Goal: Task Accomplishment & Management: Use online tool/utility

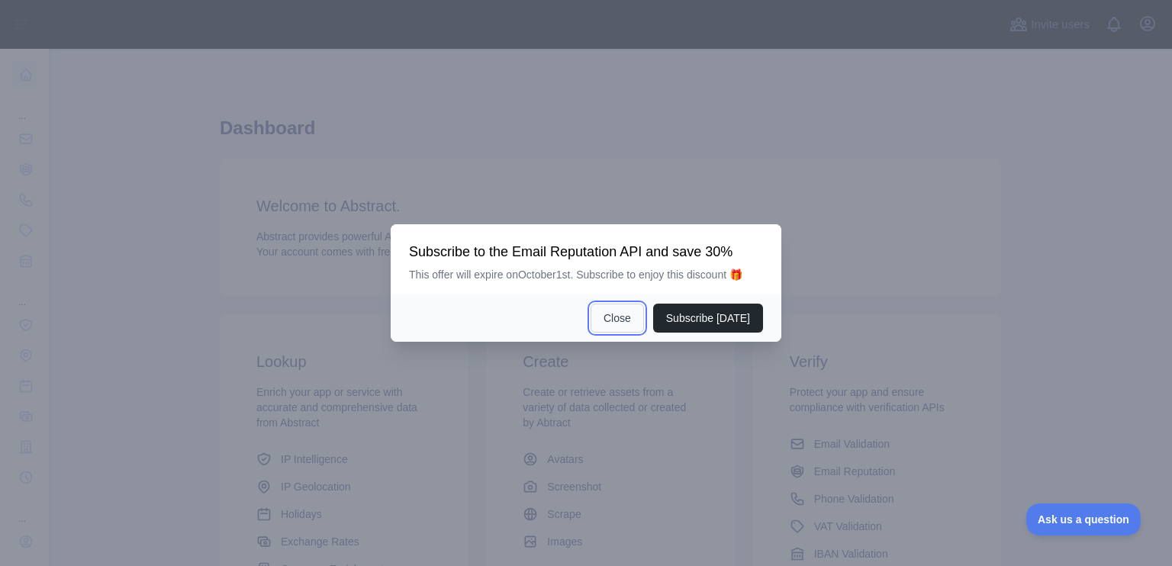
click at [638, 317] on button "Close" at bounding box center [617, 318] width 53 height 29
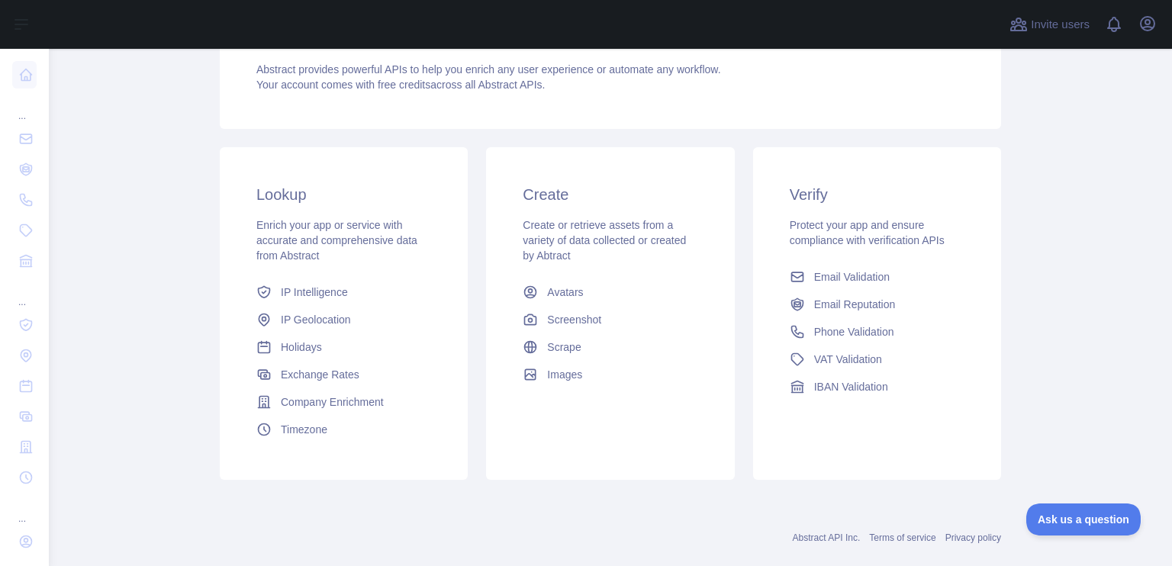
scroll to position [193, 0]
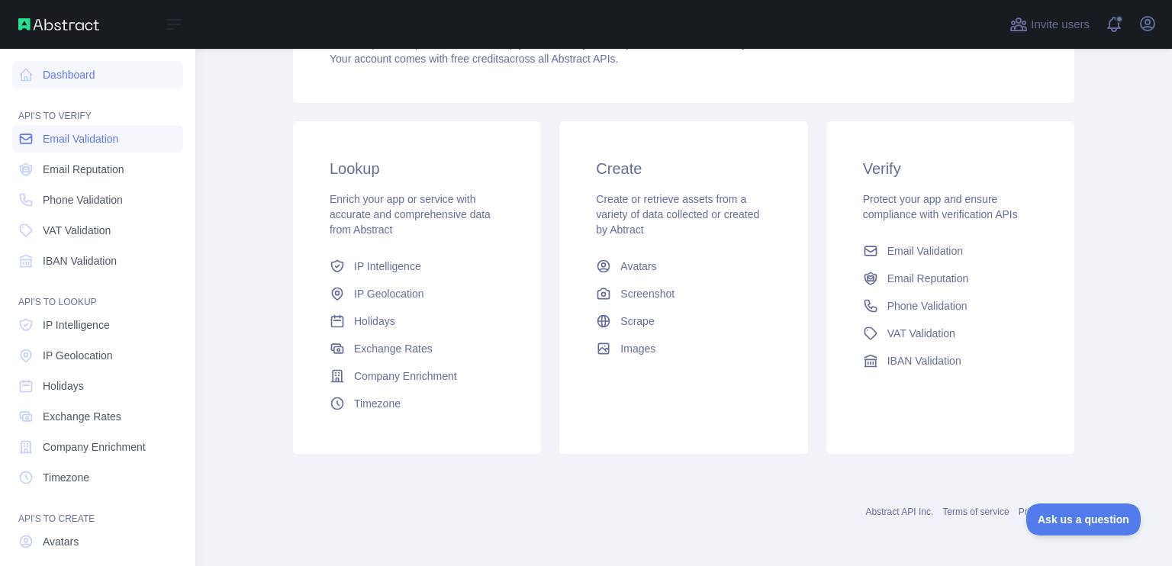
click at [92, 149] on link "Email Validation" at bounding box center [97, 138] width 171 height 27
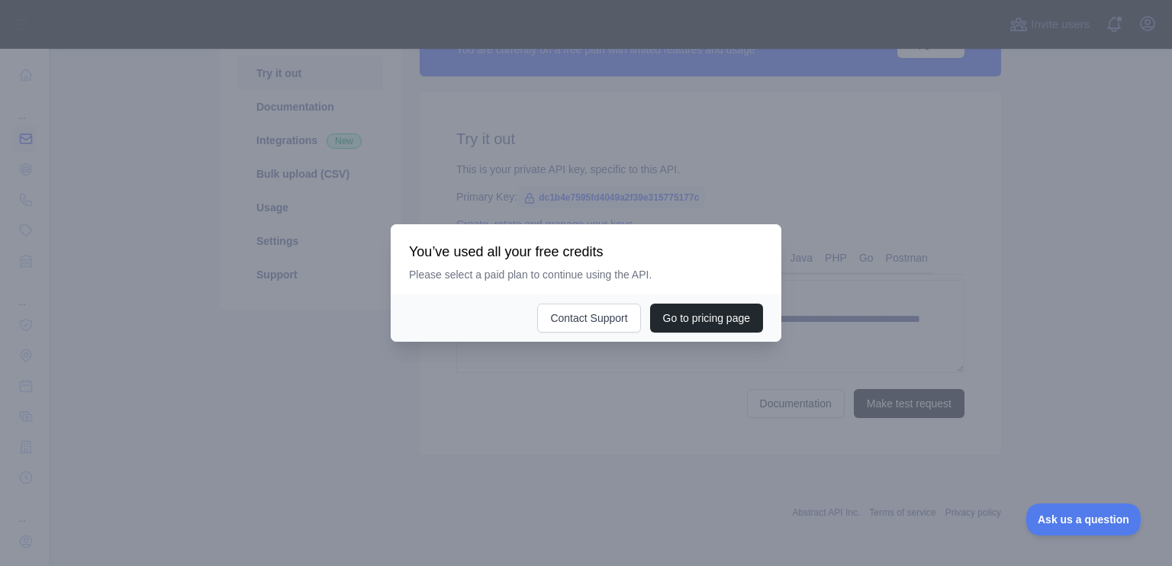
scroll to position [175, 0]
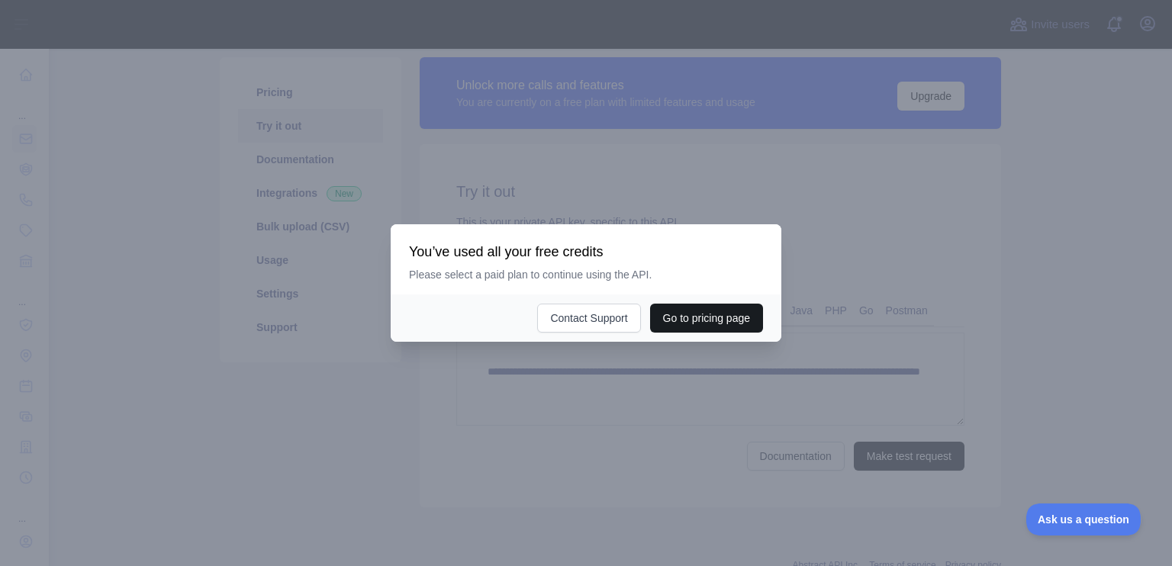
click at [688, 311] on button "Go to pricing page" at bounding box center [706, 318] width 113 height 29
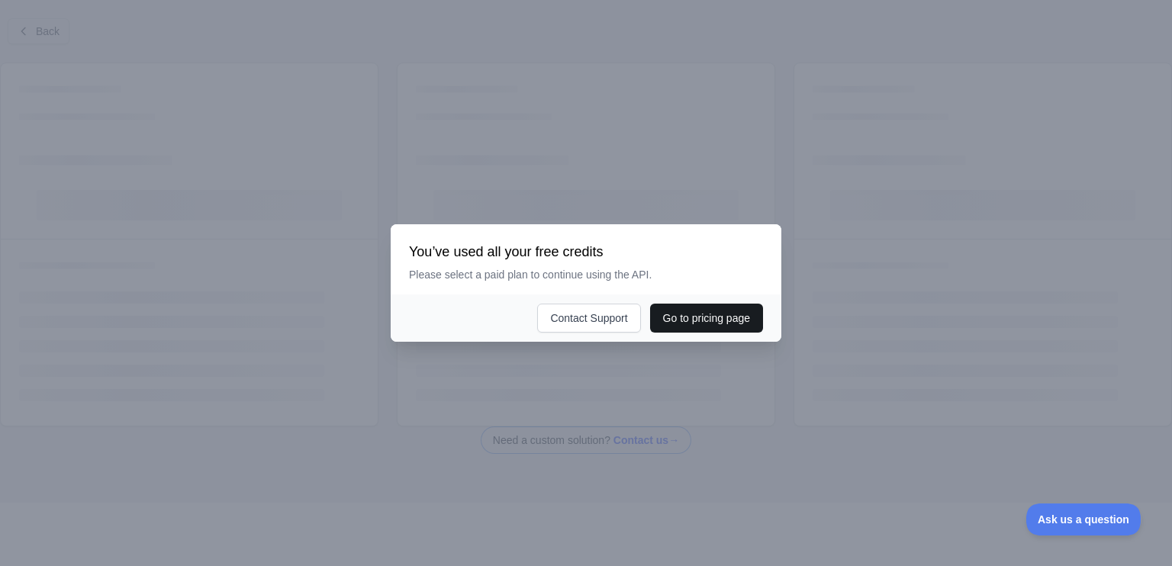
scroll to position [83, 0]
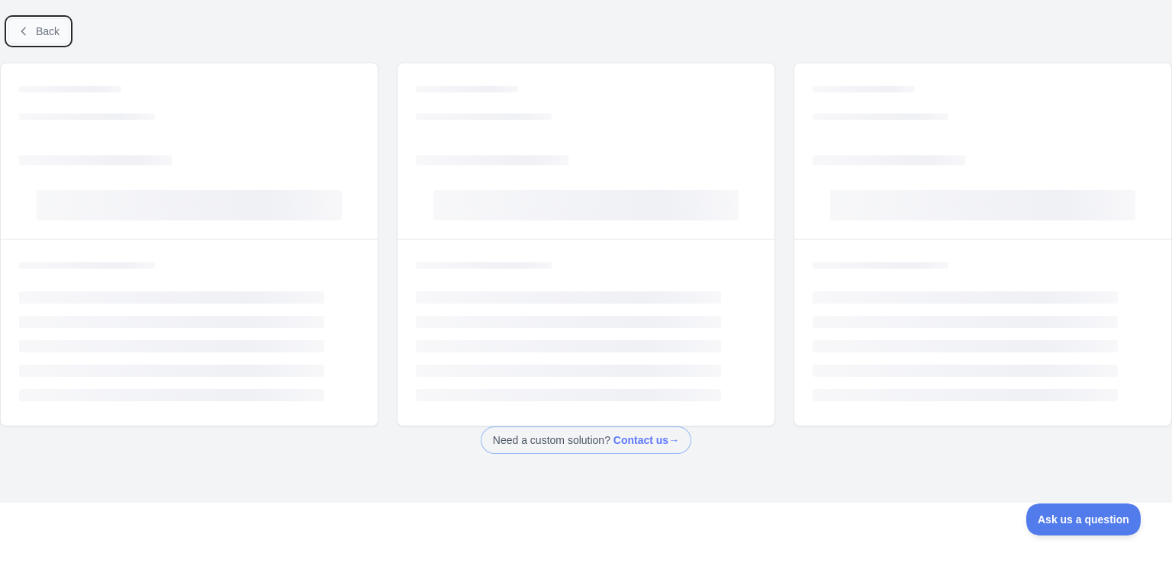
click at [47, 40] on button "Back" at bounding box center [39, 31] width 62 height 26
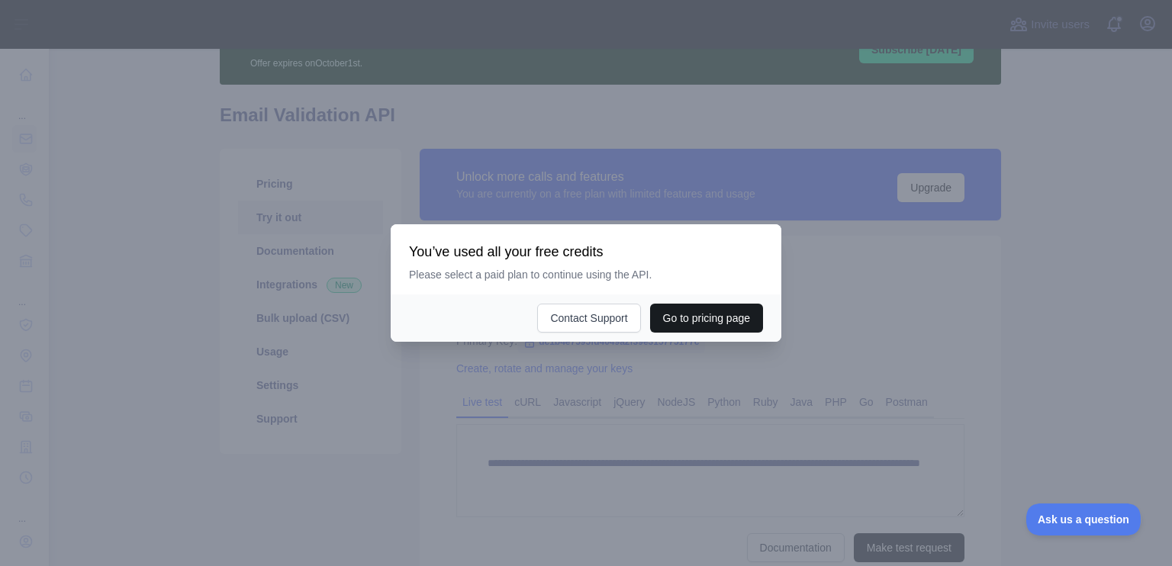
click at [739, 327] on button "Go to pricing page" at bounding box center [706, 318] width 113 height 29
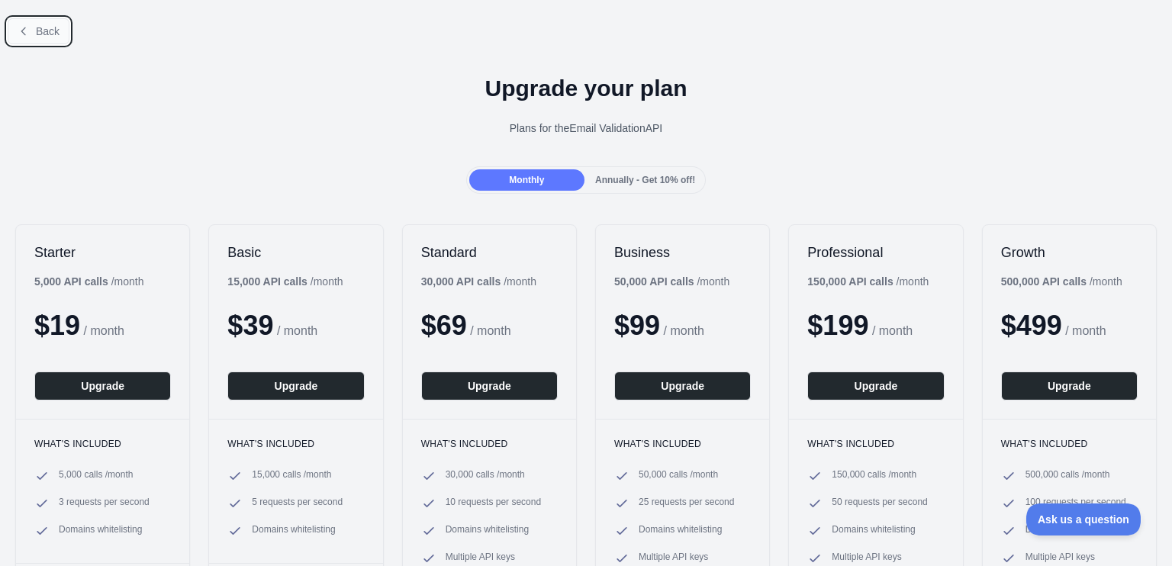
click at [30, 27] on button "Back" at bounding box center [39, 31] width 62 height 26
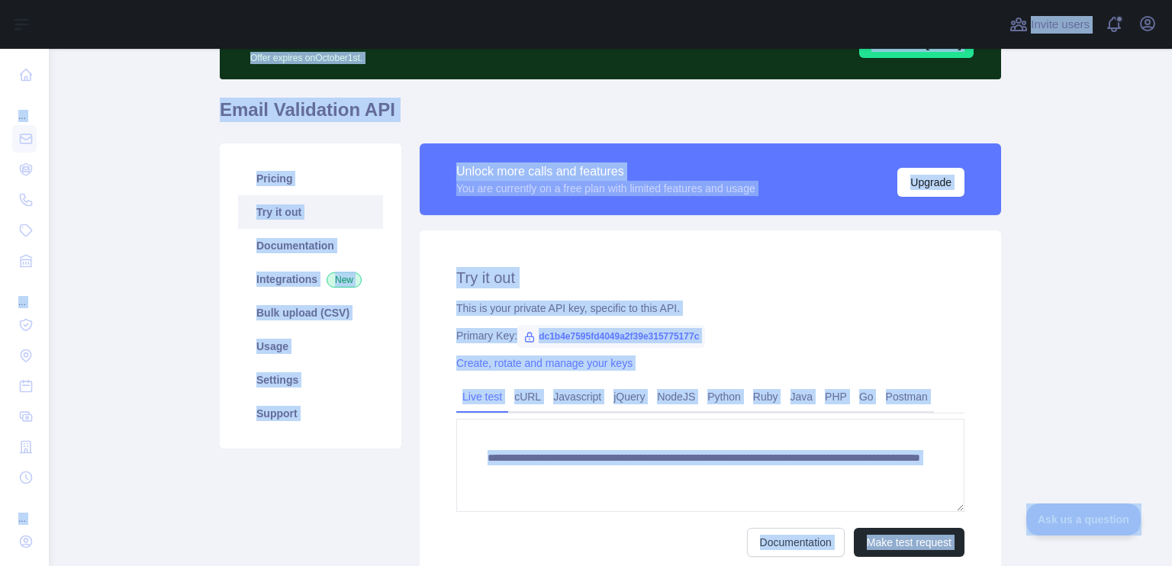
scroll to position [227, 0]
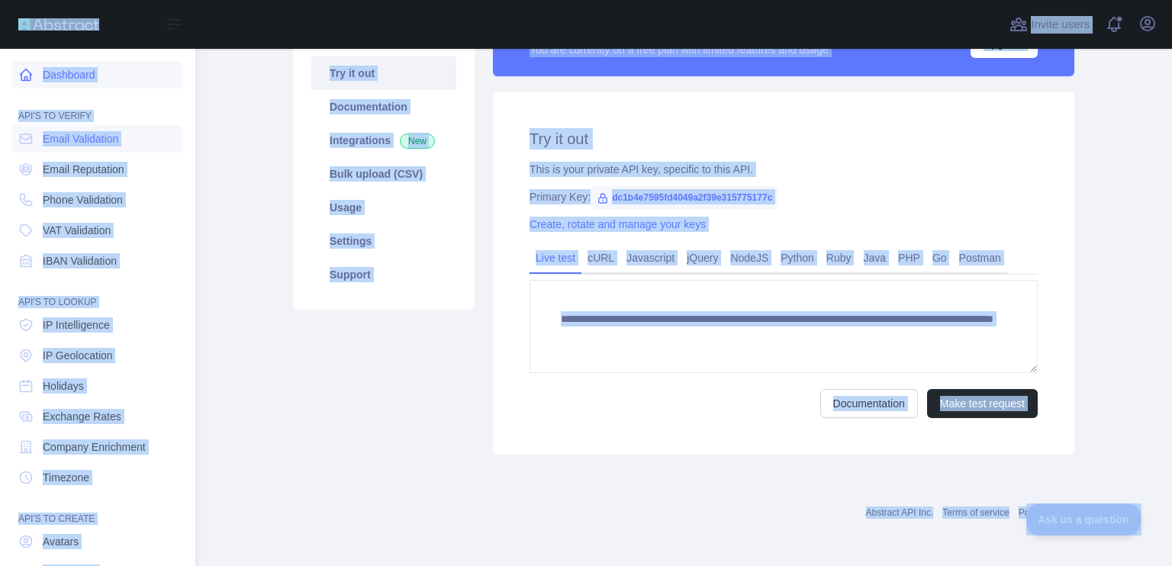
click at [108, 76] on link "Dashboard" at bounding box center [97, 74] width 171 height 27
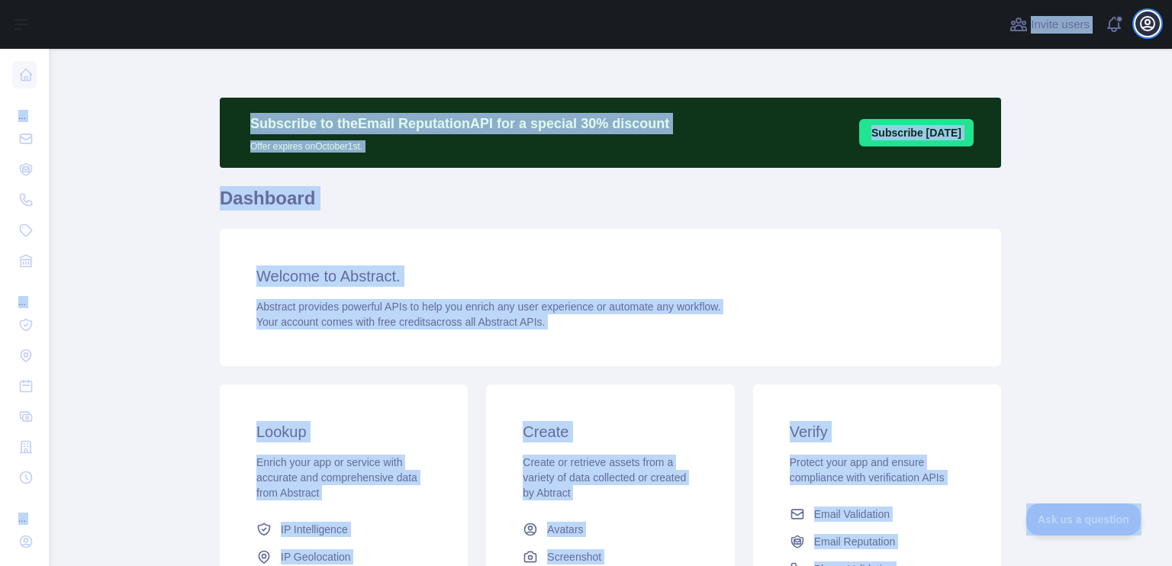
click at [1146, 29] on icon "button" at bounding box center [1148, 24] width 18 height 18
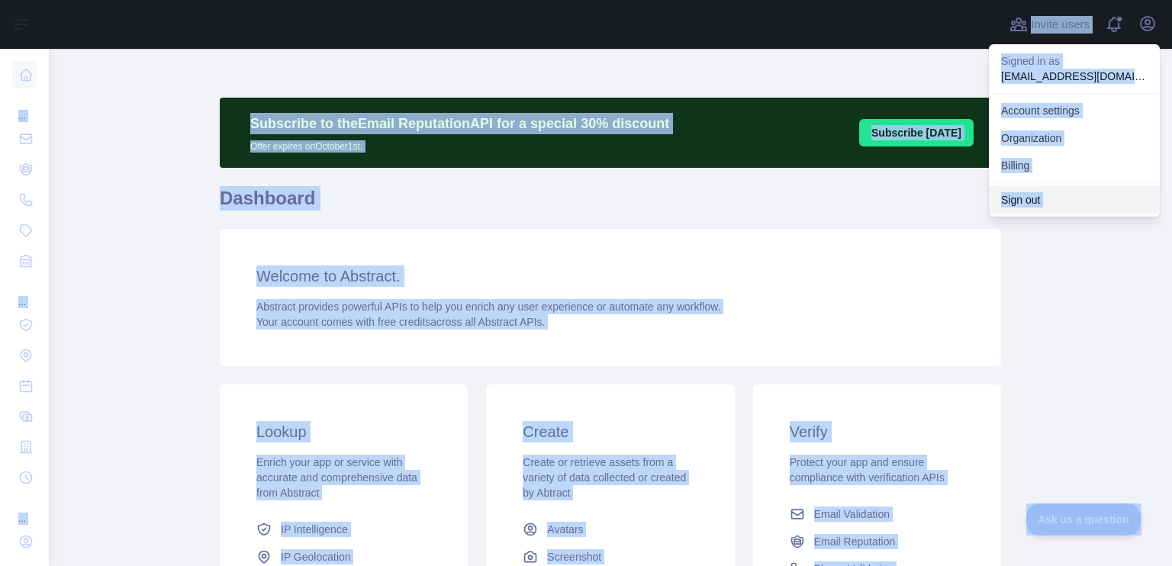
click at [1043, 198] on button "Sign out" at bounding box center [1074, 199] width 171 height 27
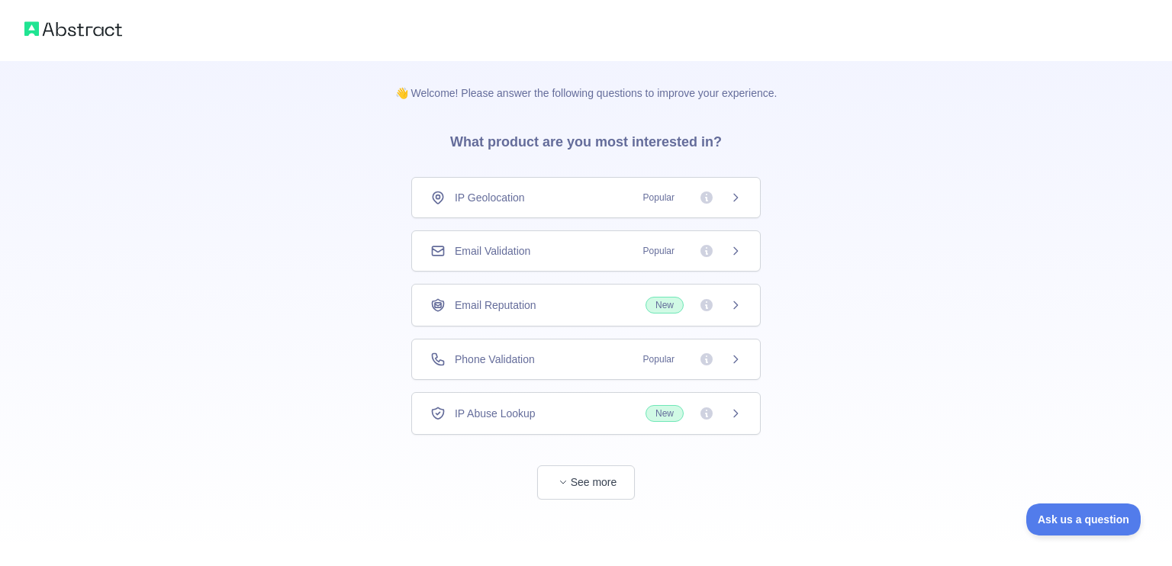
click at [557, 252] on div "Email Validation Popular" at bounding box center [585, 250] width 311 height 15
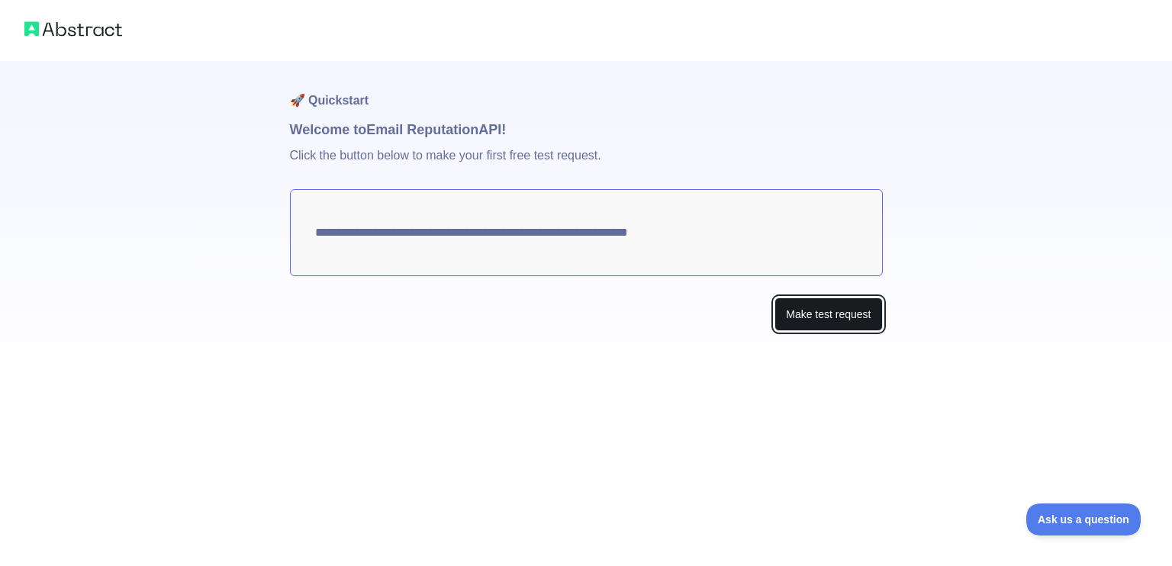
click at [846, 317] on button "Make test request" at bounding box center [829, 315] width 108 height 34
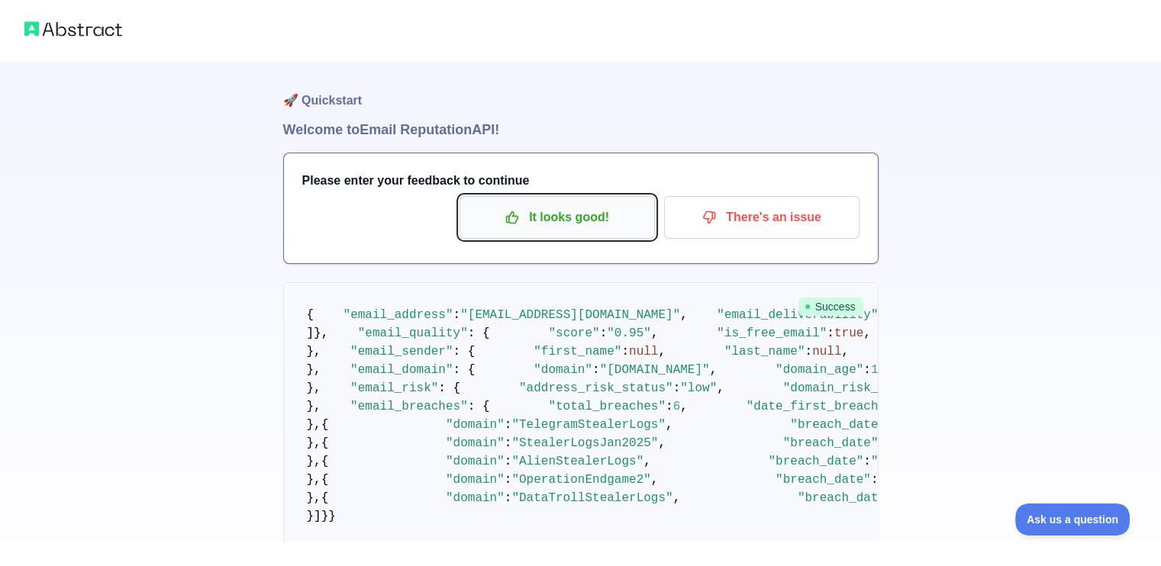
click at [607, 233] on button "It looks good!" at bounding box center [556, 217] width 195 height 43
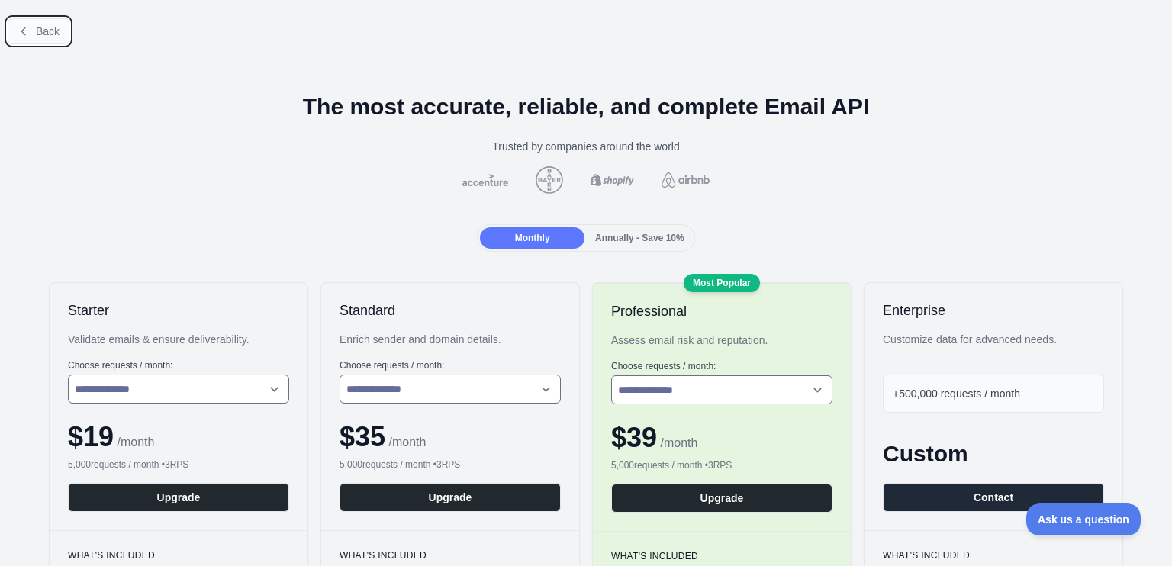
click at [21, 27] on icon at bounding box center [24, 31] width 12 height 12
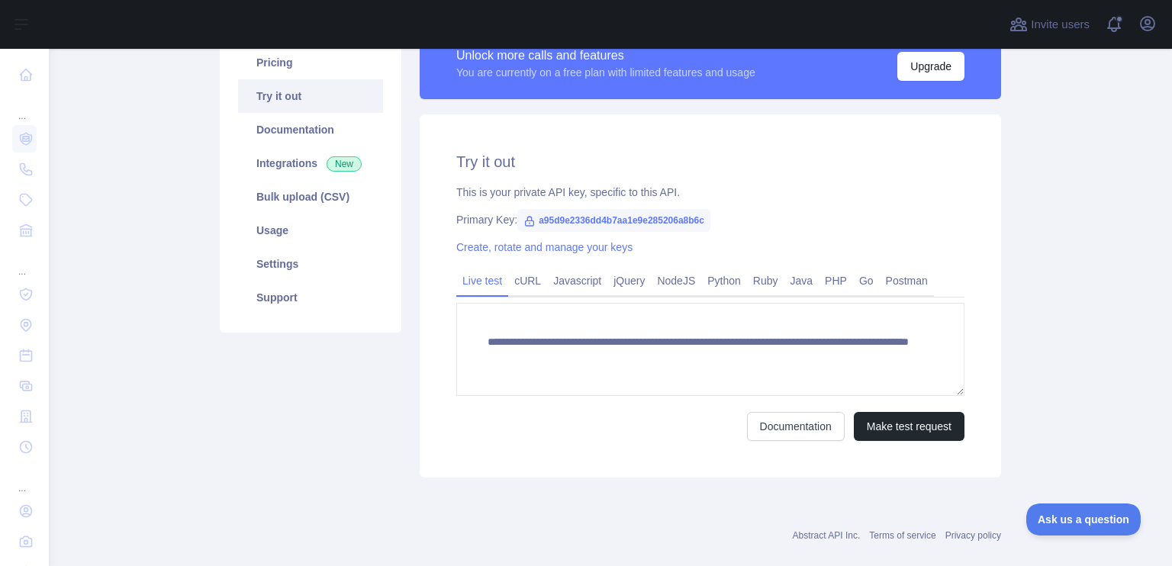
scroll to position [153, 0]
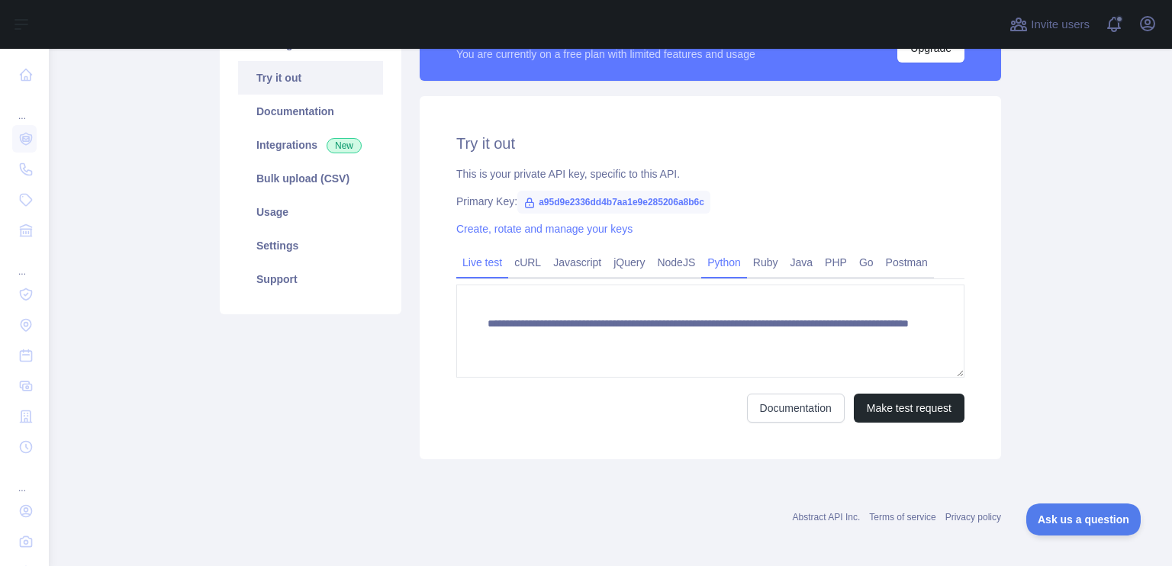
click at [713, 264] on link "Python" at bounding box center [724, 262] width 46 height 24
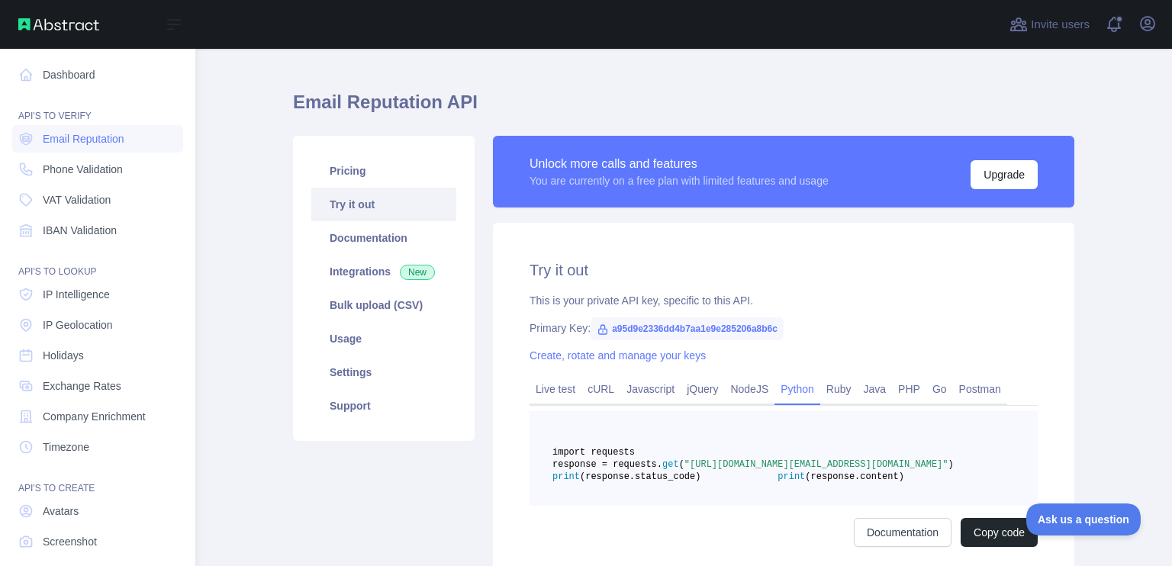
scroll to position [0, 0]
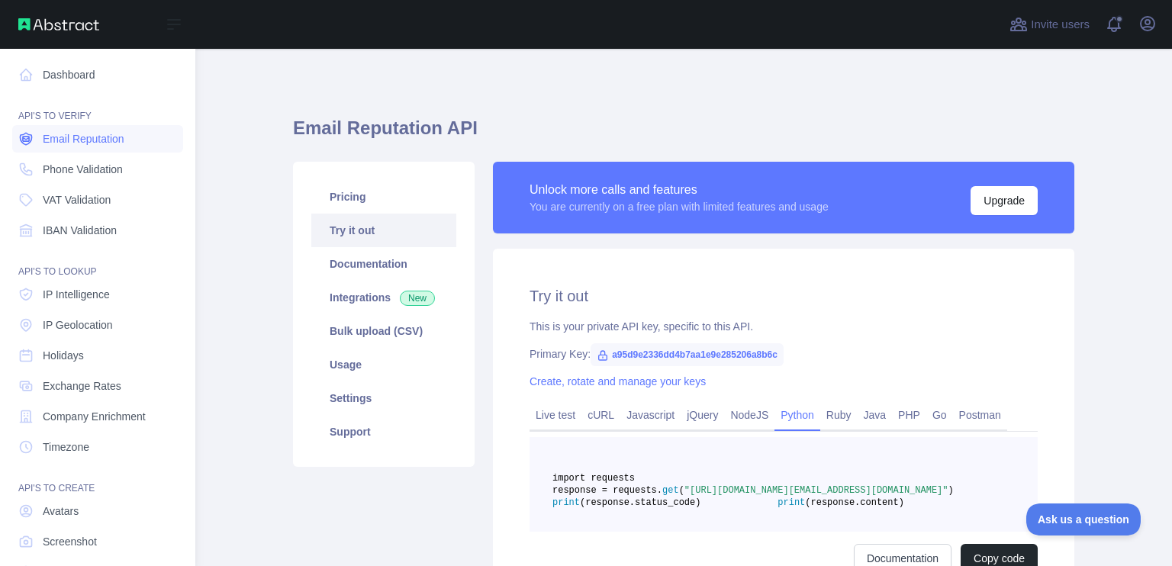
click at [102, 138] on span "Email Reputation" at bounding box center [84, 138] width 82 height 15
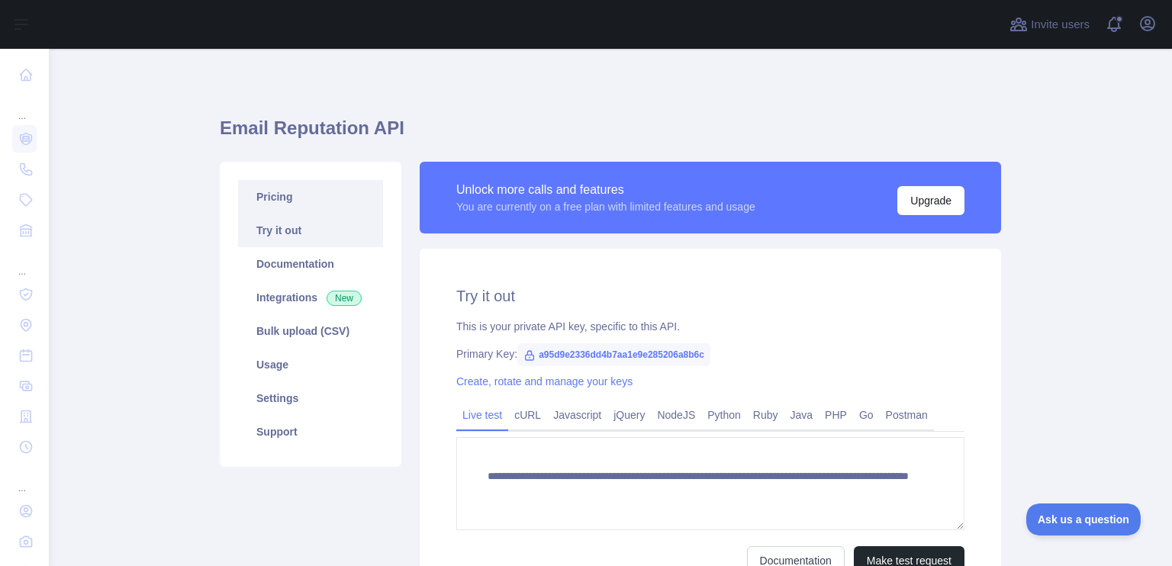
click at [287, 191] on link "Pricing" at bounding box center [310, 197] width 145 height 34
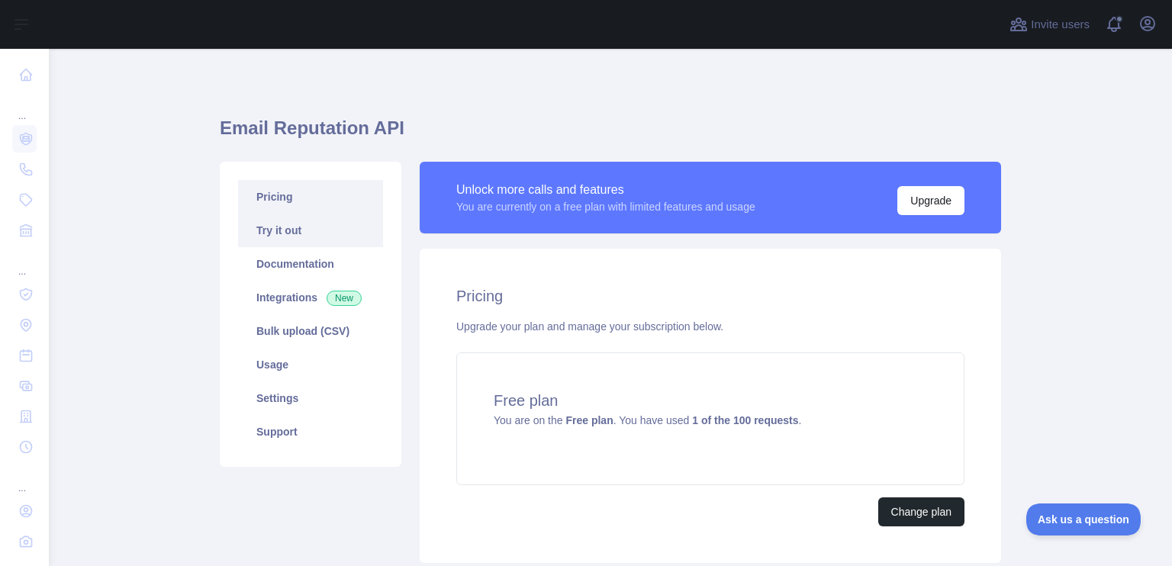
click at [318, 224] on link "Try it out" at bounding box center [310, 231] width 145 height 34
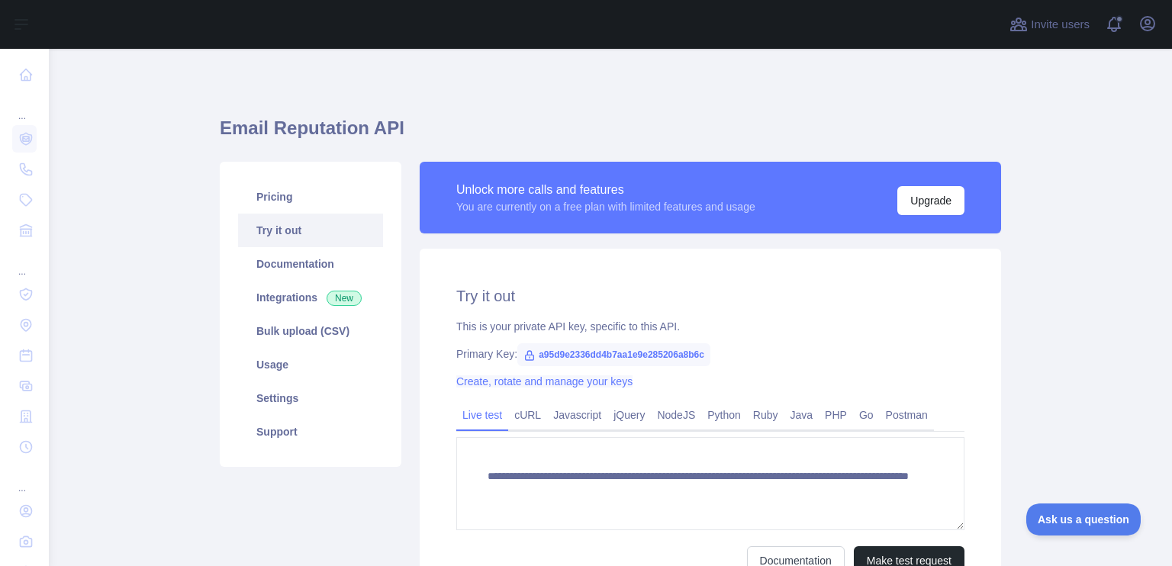
click at [583, 379] on link "Create, rotate and manage your keys" at bounding box center [544, 381] width 176 height 12
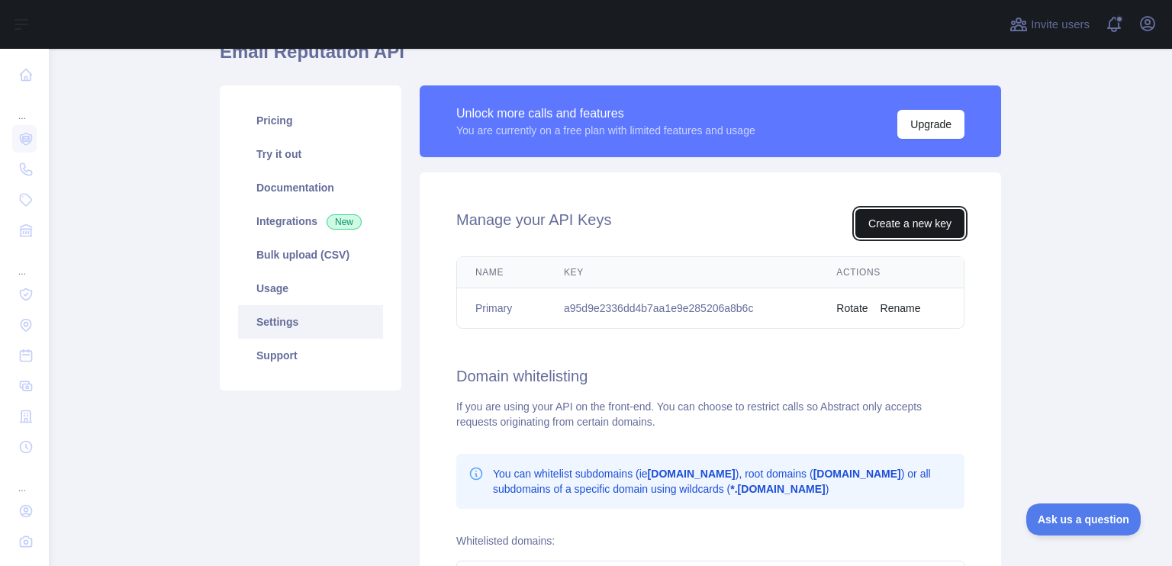
click at [919, 228] on button "Create a new key" at bounding box center [910, 223] width 109 height 29
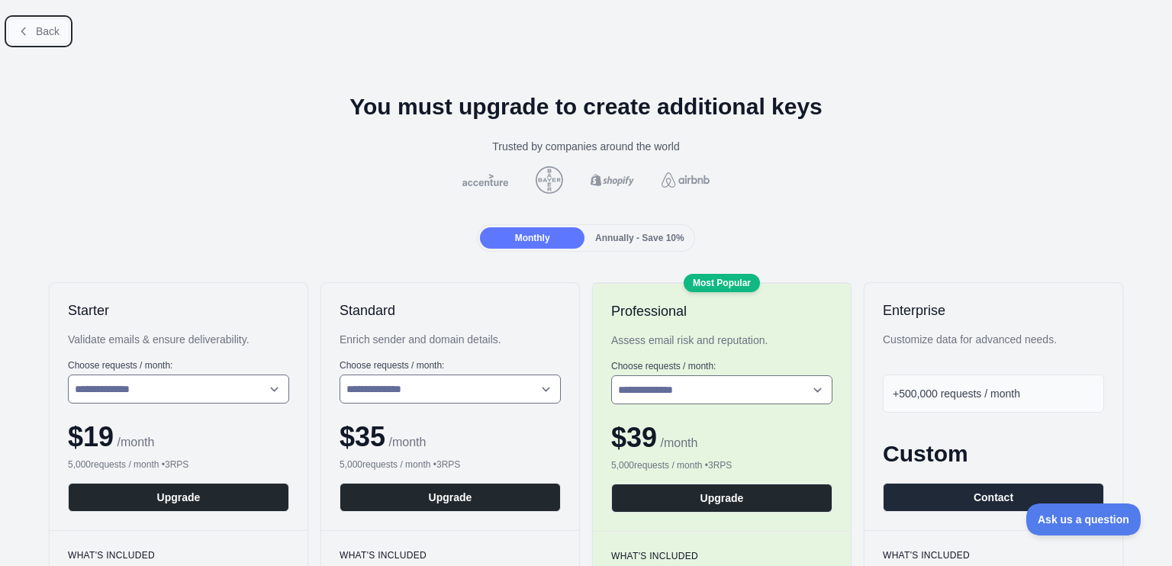
click at [8, 31] on button "Back" at bounding box center [39, 31] width 62 height 26
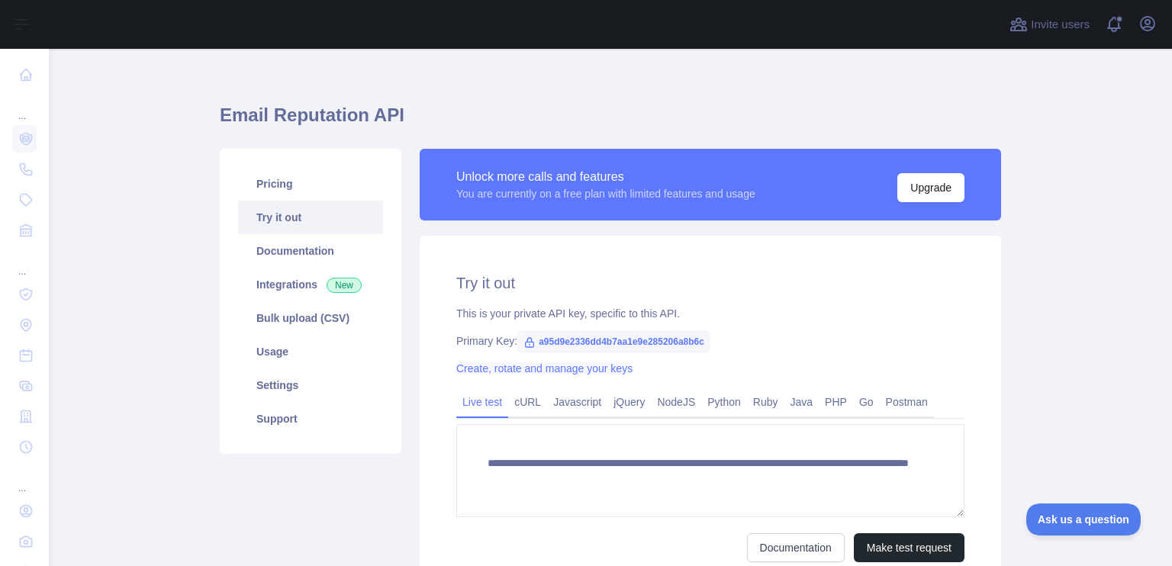
click at [616, 370] on link "Create, rotate and manage your keys" at bounding box center [544, 369] width 176 height 12
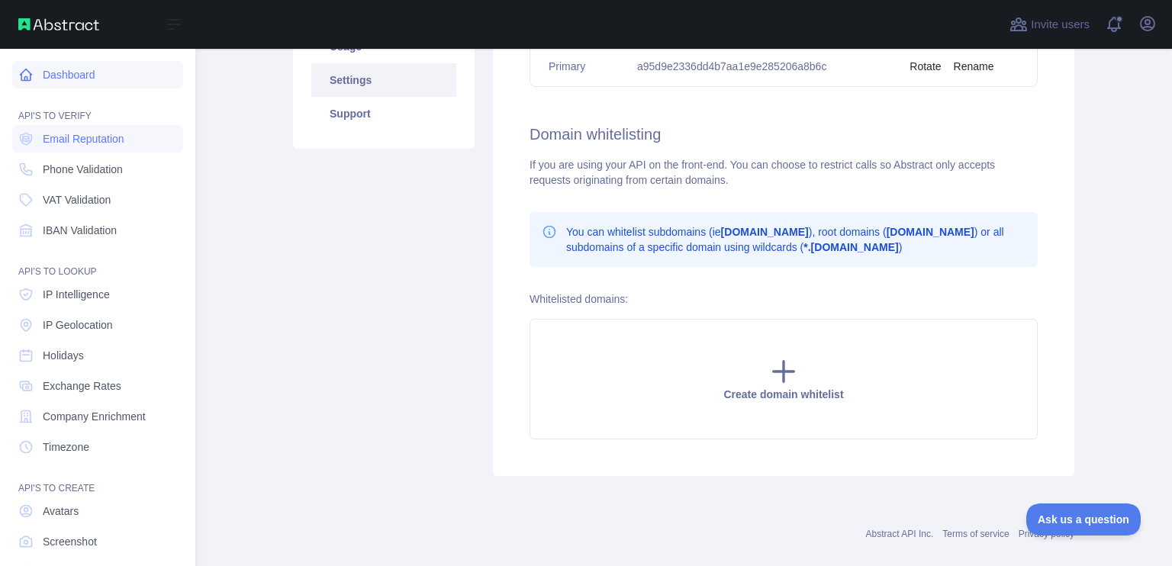
click at [92, 85] on link "Dashboard" at bounding box center [97, 74] width 171 height 27
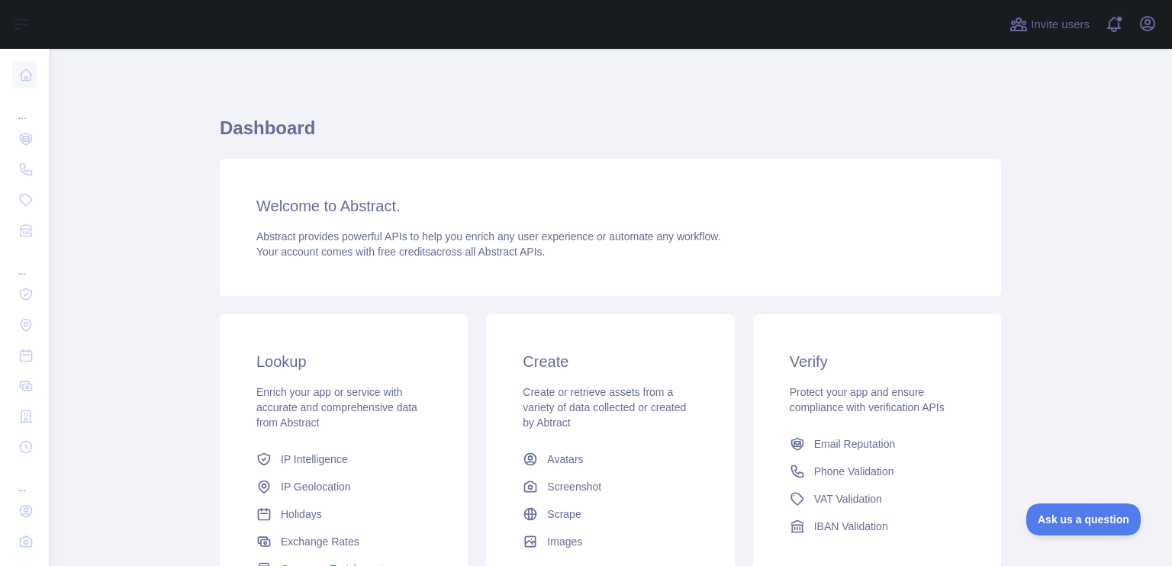
click at [292, 207] on h3 "Welcome to Abstract." at bounding box center [610, 205] width 708 height 21
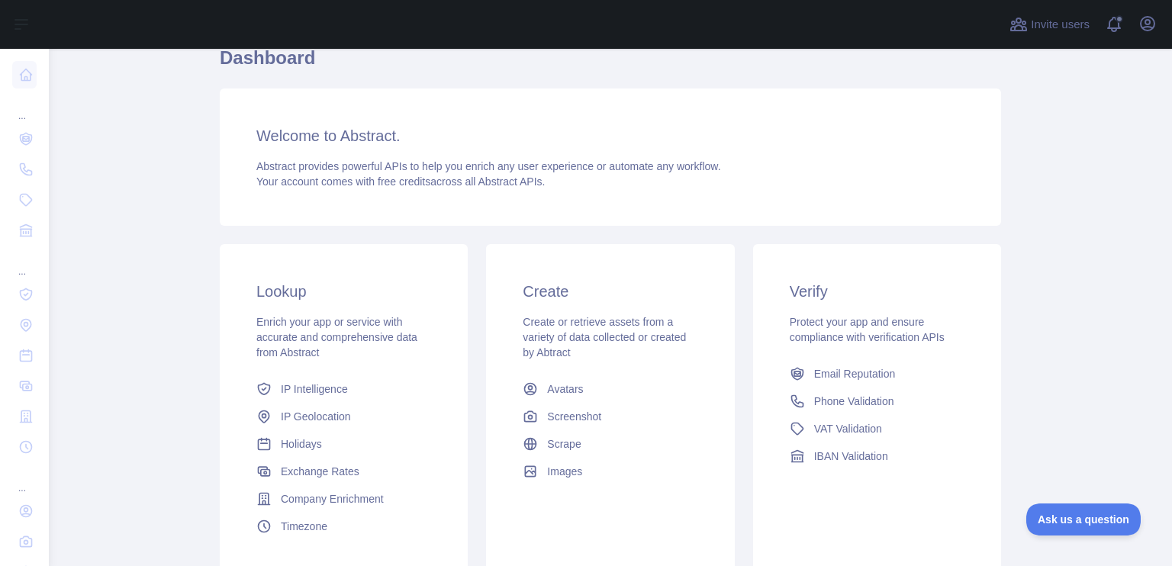
scroll to position [76, 0]
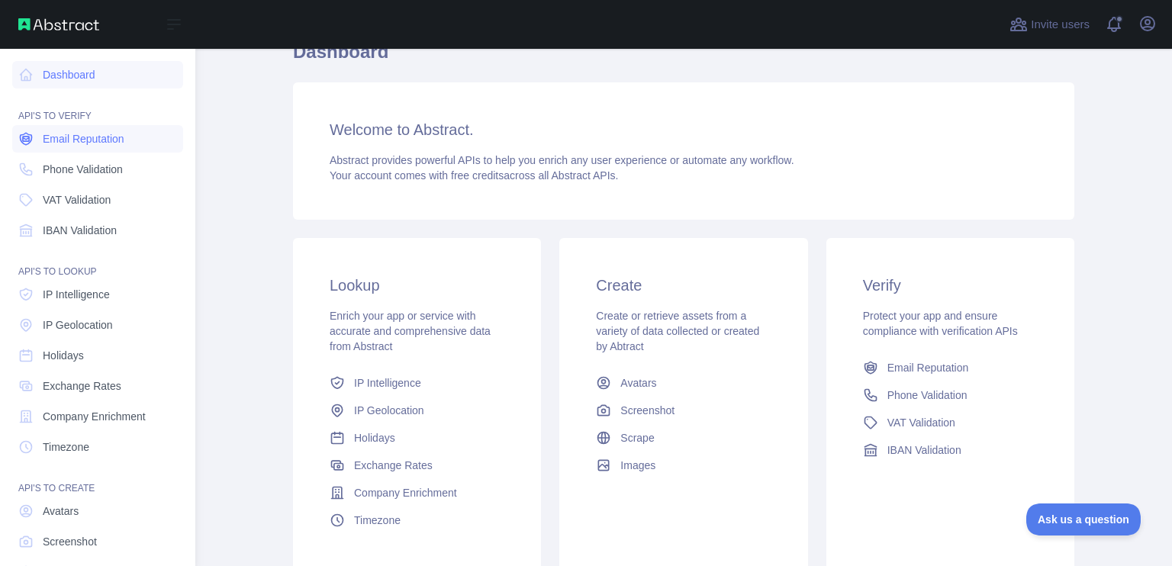
click at [80, 135] on span "Email Reputation" at bounding box center [84, 138] width 82 height 15
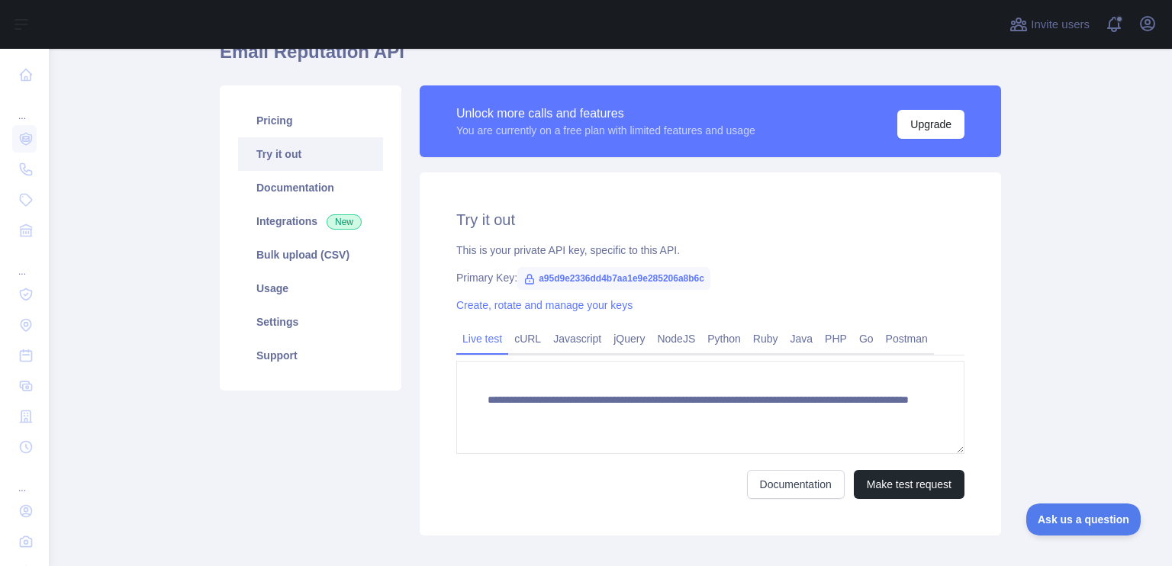
click at [331, 137] on link "Pricing" at bounding box center [310, 121] width 145 height 34
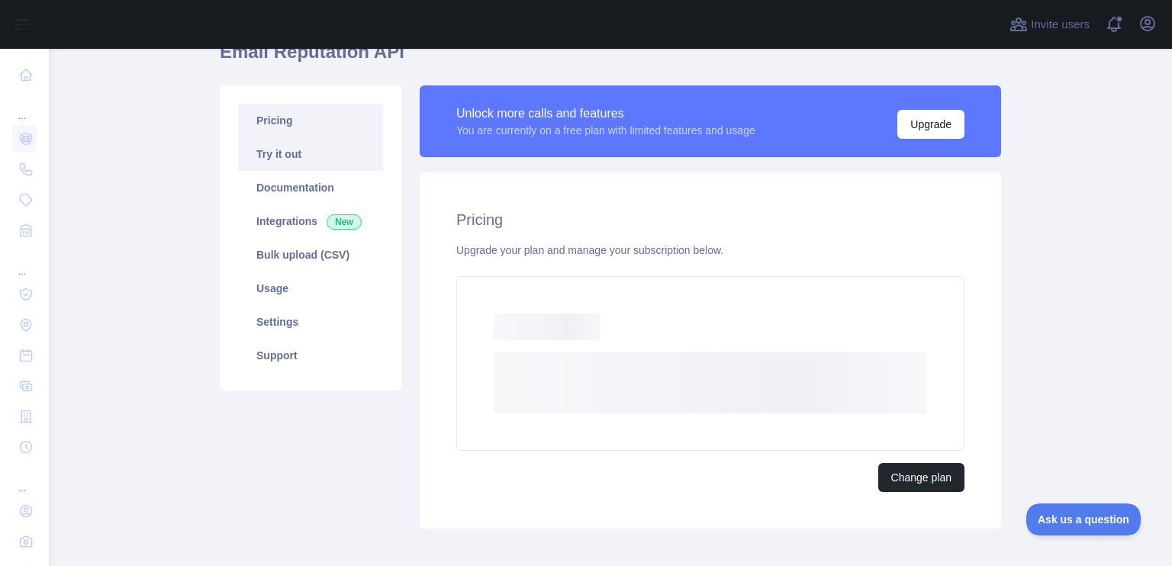
click at [323, 166] on link "Try it out" at bounding box center [310, 154] width 145 height 34
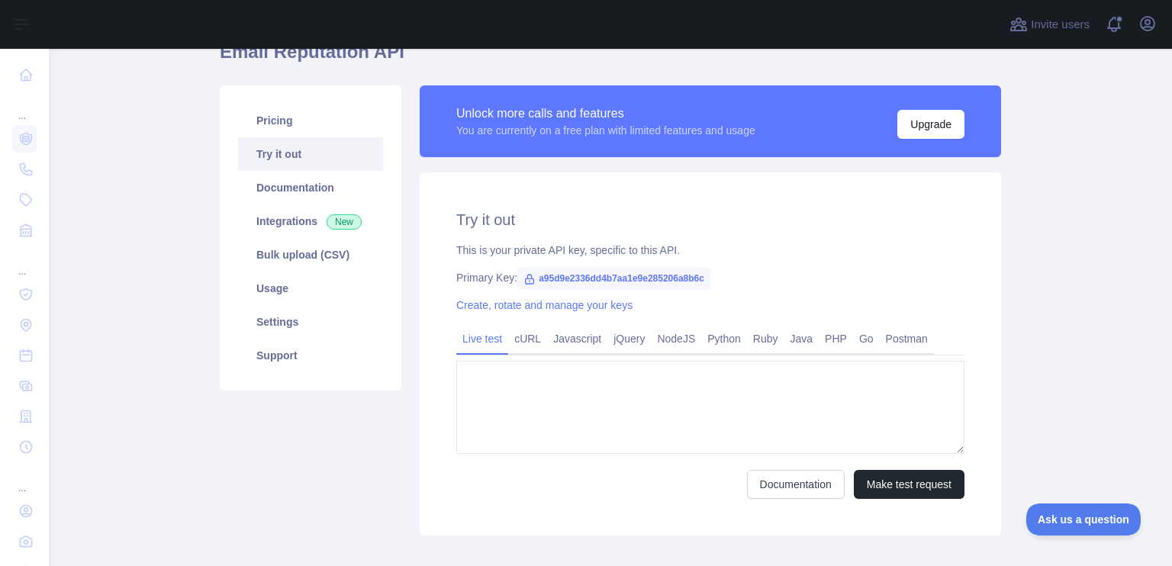
type textarea "**********"
click at [320, 185] on link "Documentation" at bounding box center [310, 188] width 145 height 34
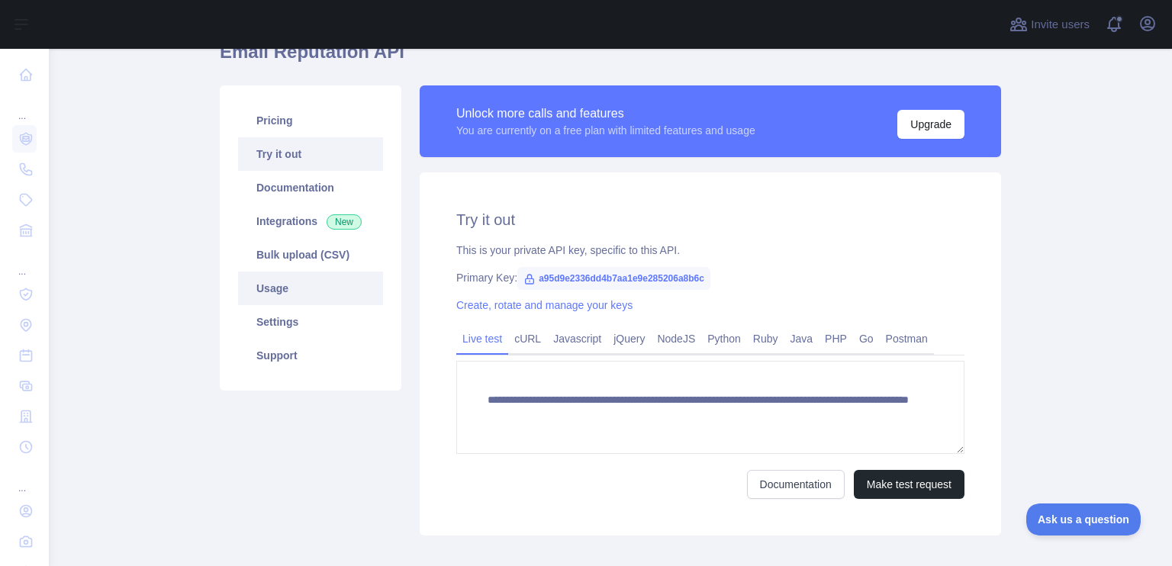
click at [302, 305] on link "Settings" at bounding box center [310, 322] width 145 height 34
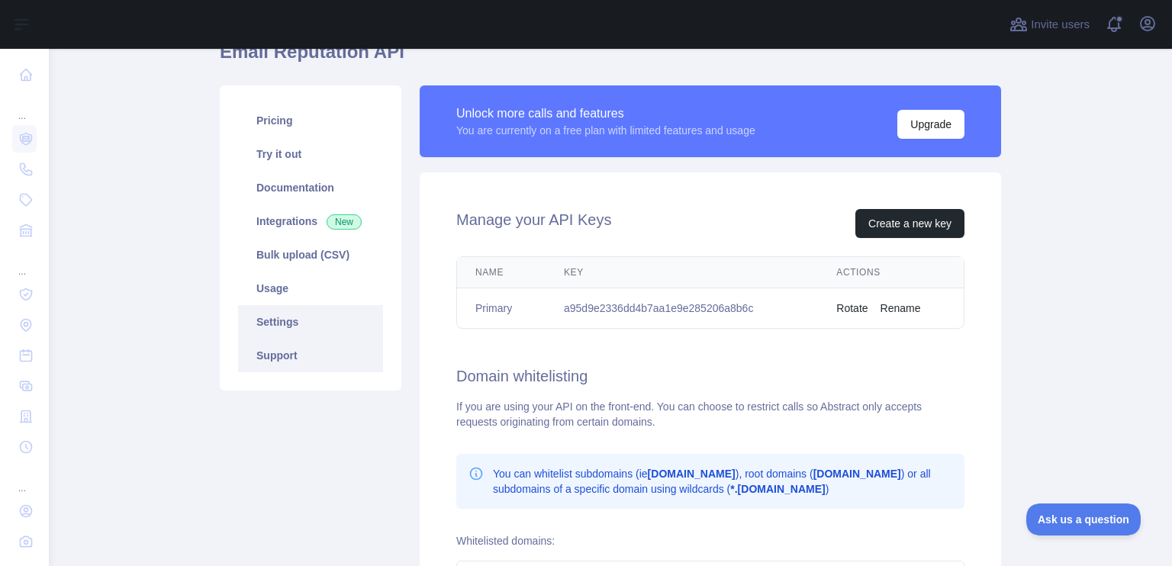
click at [302, 340] on link "Support" at bounding box center [310, 356] width 145 height 34
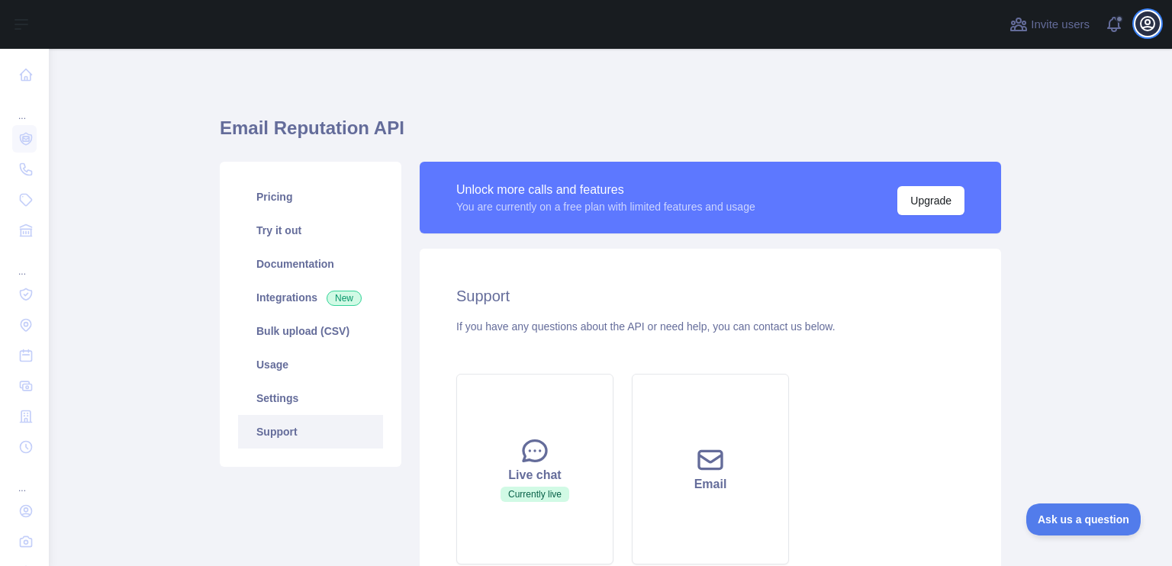
click at [1139, 19] on icon "button" at bounding box center [1148, 24] width 18 height 18
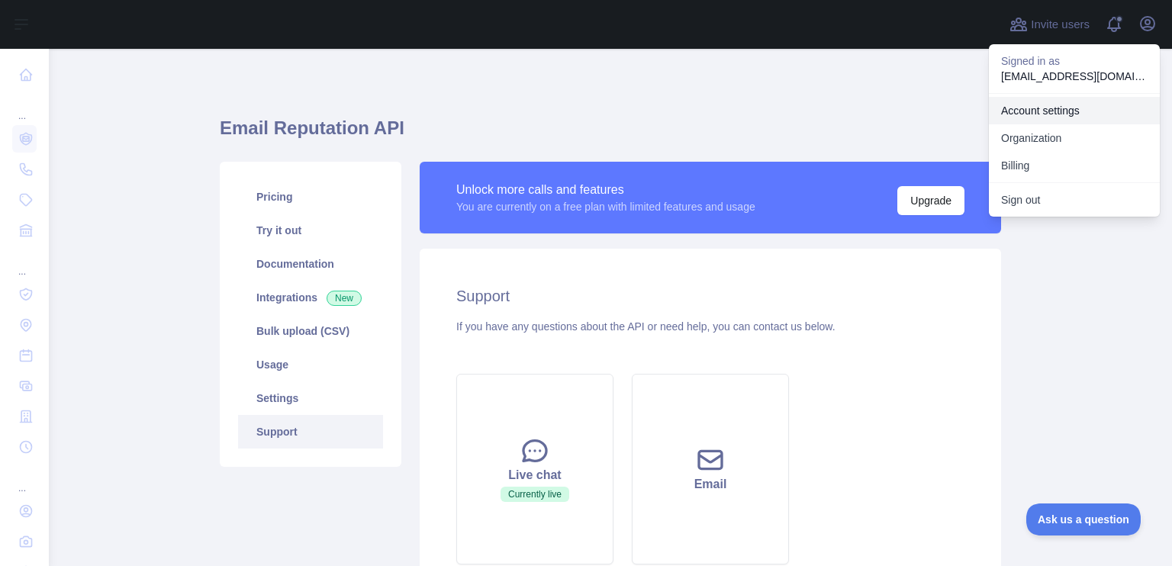
click at [1091, 112] on link "Account settings" at bounding box center [1074, 110] width 171 height 27
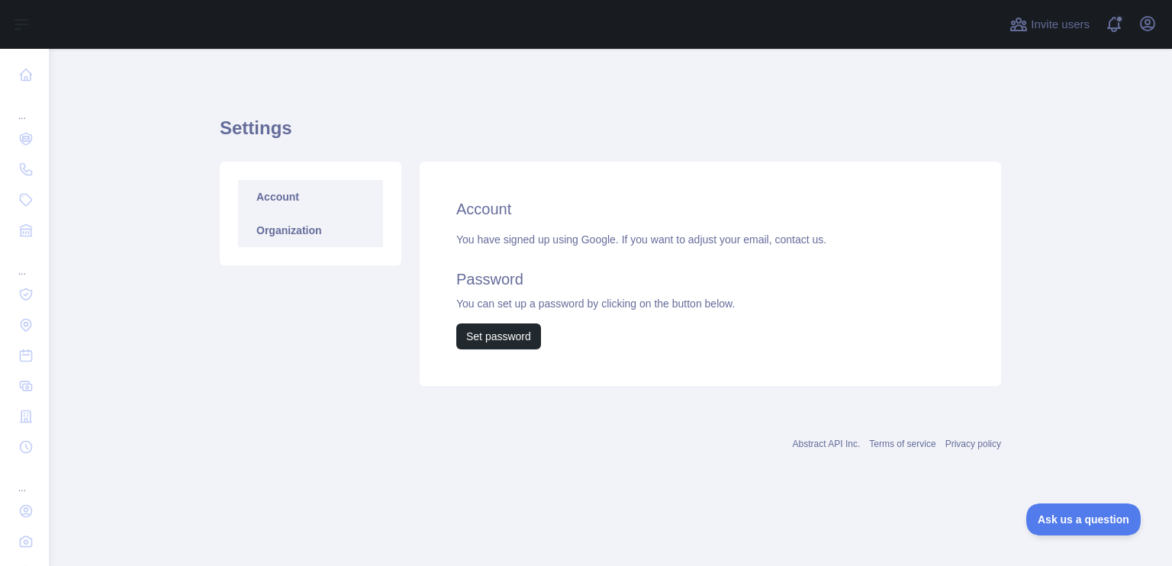
click at [297, 224] on link "Organization" at bounding box center [310, 231] width 145 height 34
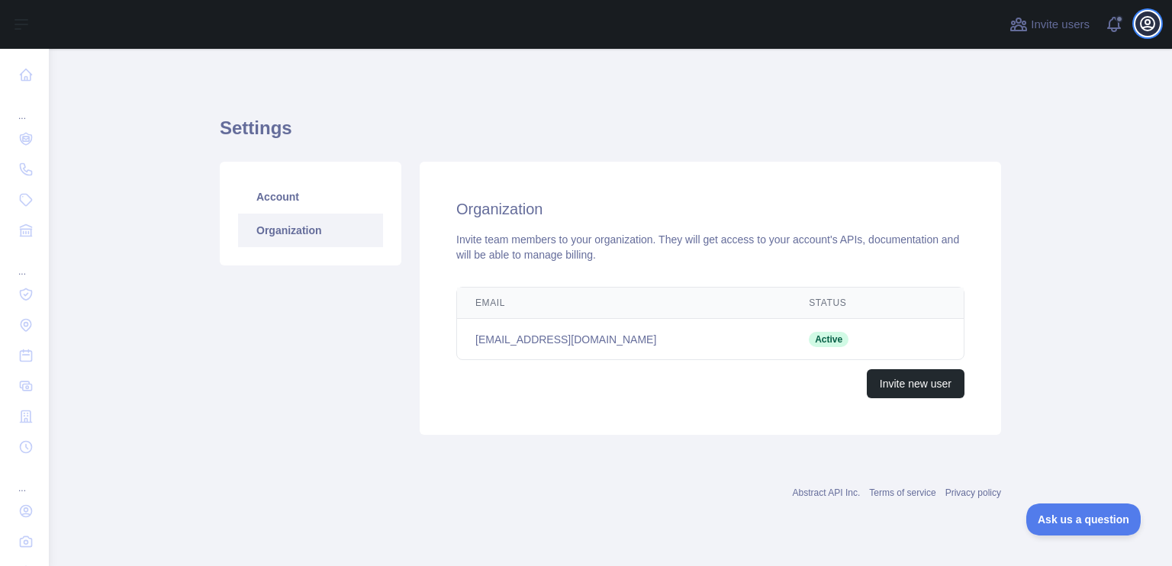
click at [1154, 12] on button "Open user menu" at bounding box center [1148, 23] width 24 height 24
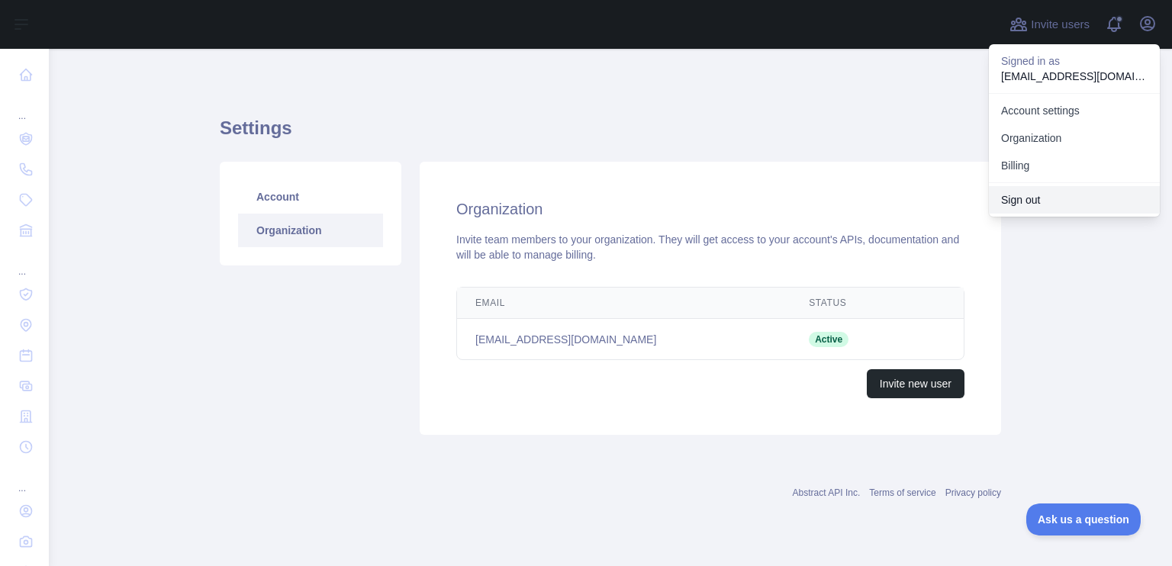
click at [1055, 194] on button "Sign out" at bounding box center [1074, 199] width 171 height 27
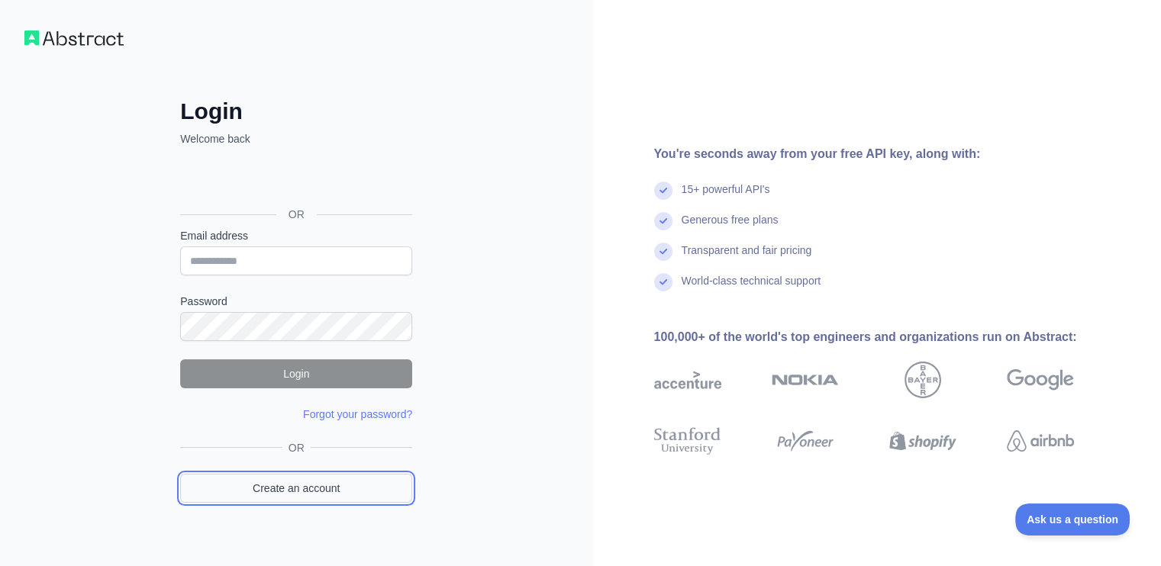
click at [330, 497] on link "Create an account" at bounding box center [296, 488] width 232 height 29
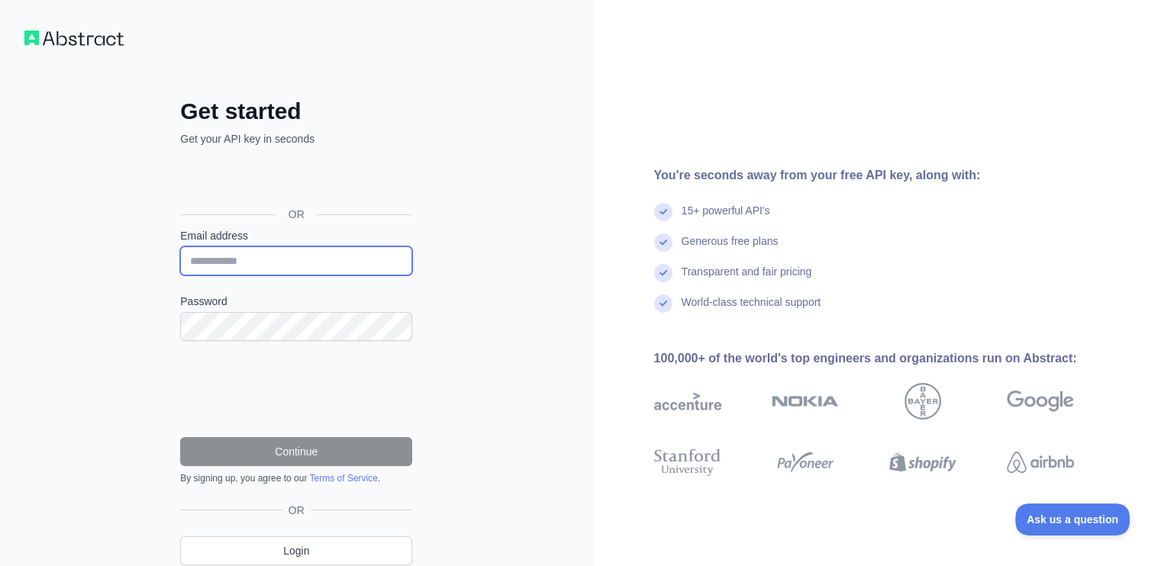
click at [321, 268] on input "Email address" at bounding box center [296, 261] width 232 height 29
type input "**********"
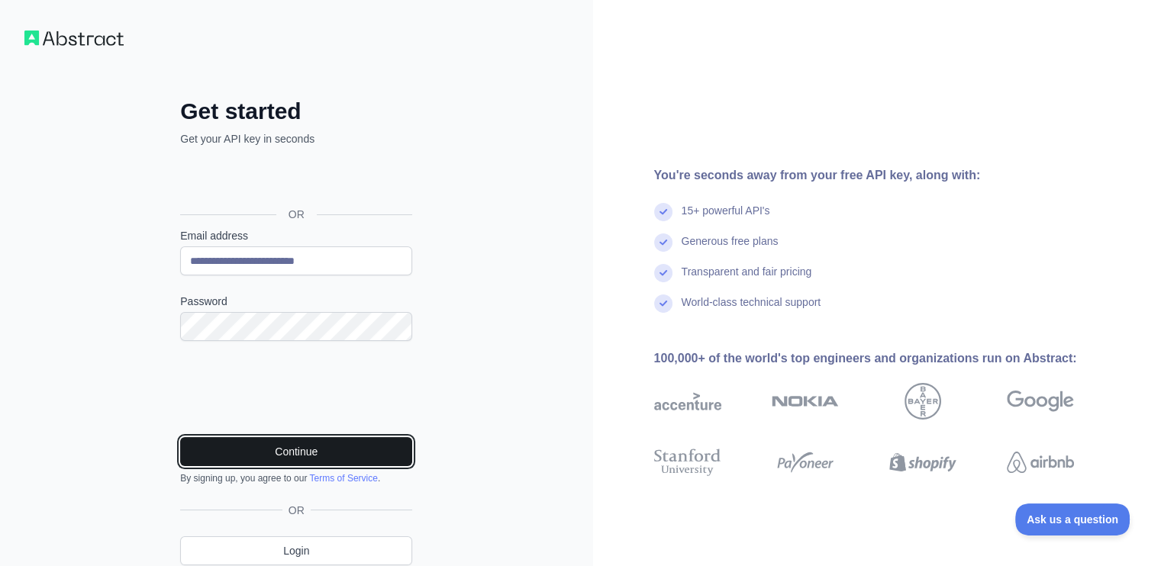
click at [358, 456] on button "Continue" at bounding box center [296, 451] width 232 height 29
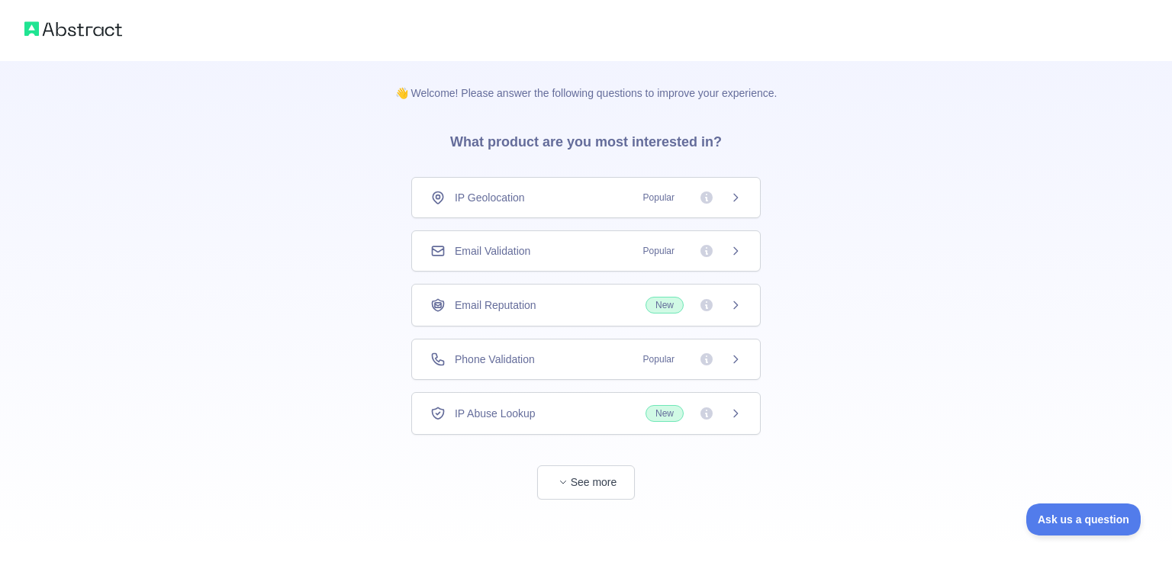
click at [602, 498] on div "👋 Welcome! Please answer the following questions to improve your experience. Wh…" at bounding box center [586, 311] width 431 height 500
click at [602, 492] on button "See more" at bounding box center [586, 483] width 98 height 34
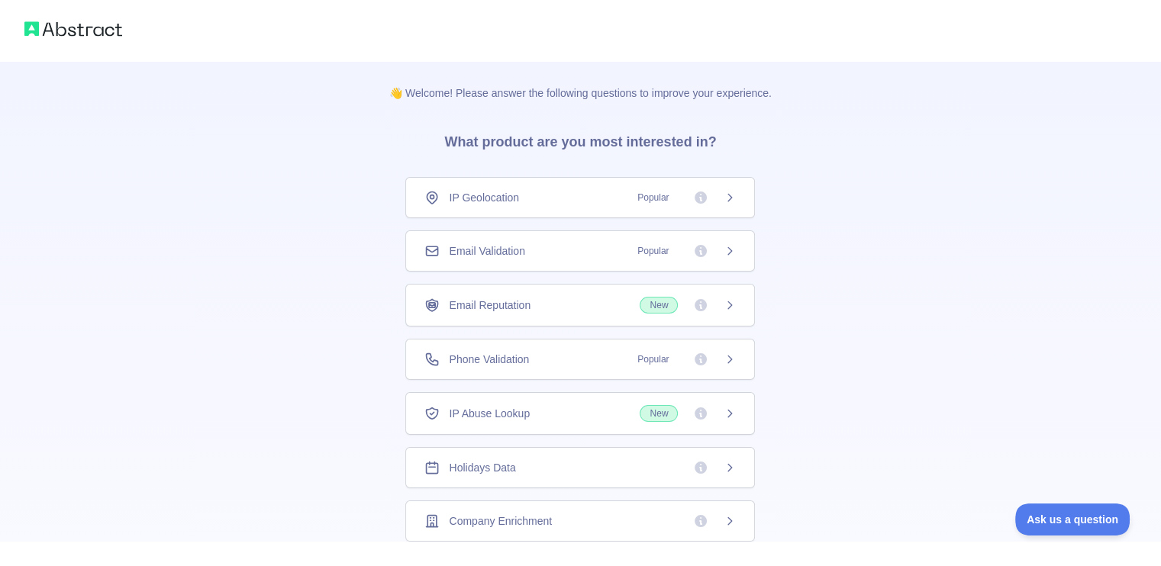
click at [724, 253] on icon at bounding box center [730, 251] width 12 height 12
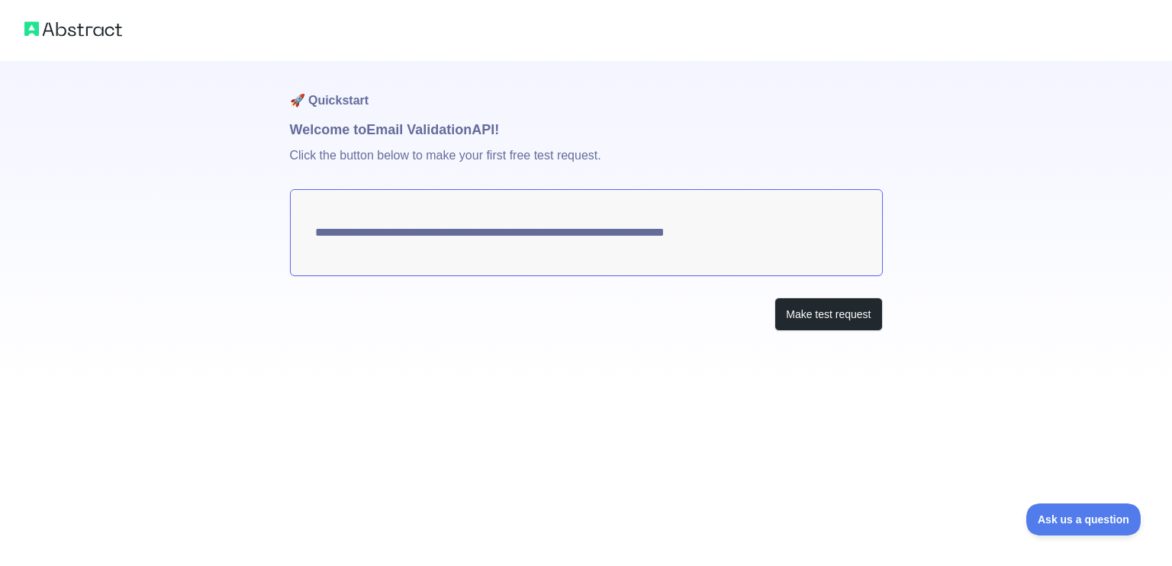
click at [725, 308] on div "**********" at bounding box center [586, 283] width 1172 height 566
click at [725, 234] on textarea "**********" at bounding box center [586, 232] width 593 height 87
click at [622, 234] on textarea "**********" at bounding box center [586, 232] width 593 height 87
click at [830, 321] on button "Make test request" at bounding box center [829, 315] width 108 height 34
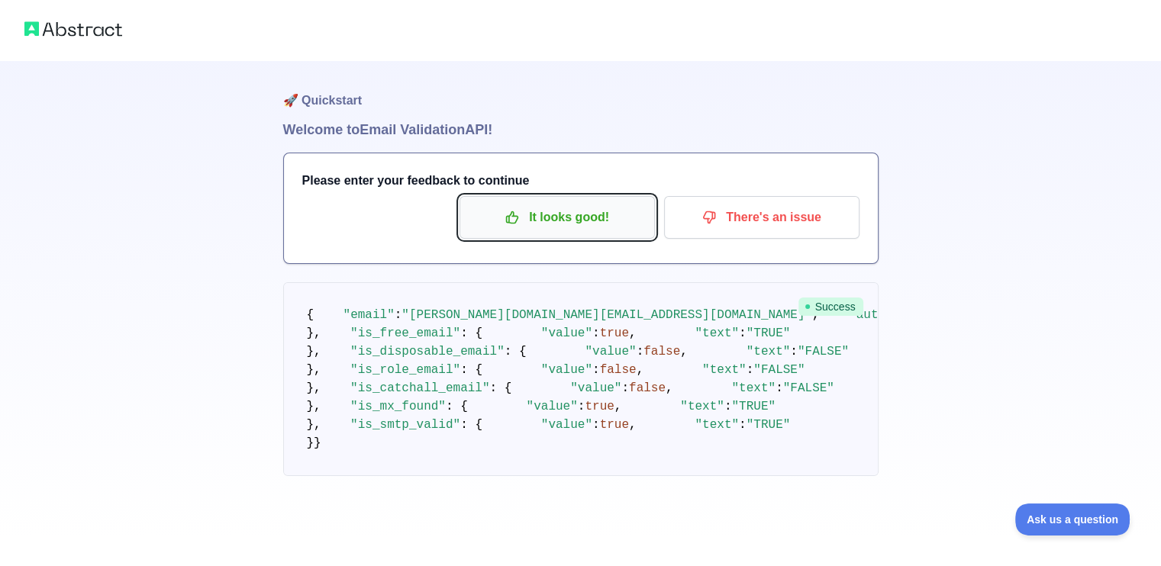
click at [572, 217] on p "It looks good!" at bounding box center [557, 218] width 172 height 26
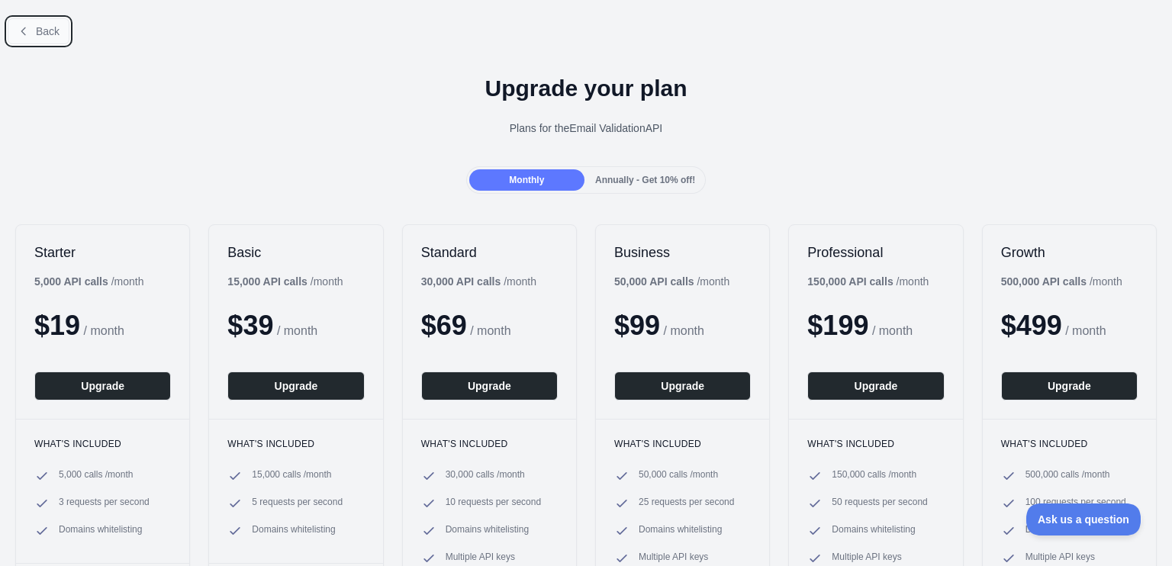
click at [47, 37] on span "Back" at bounding box center [48, 31] width 24 height 12
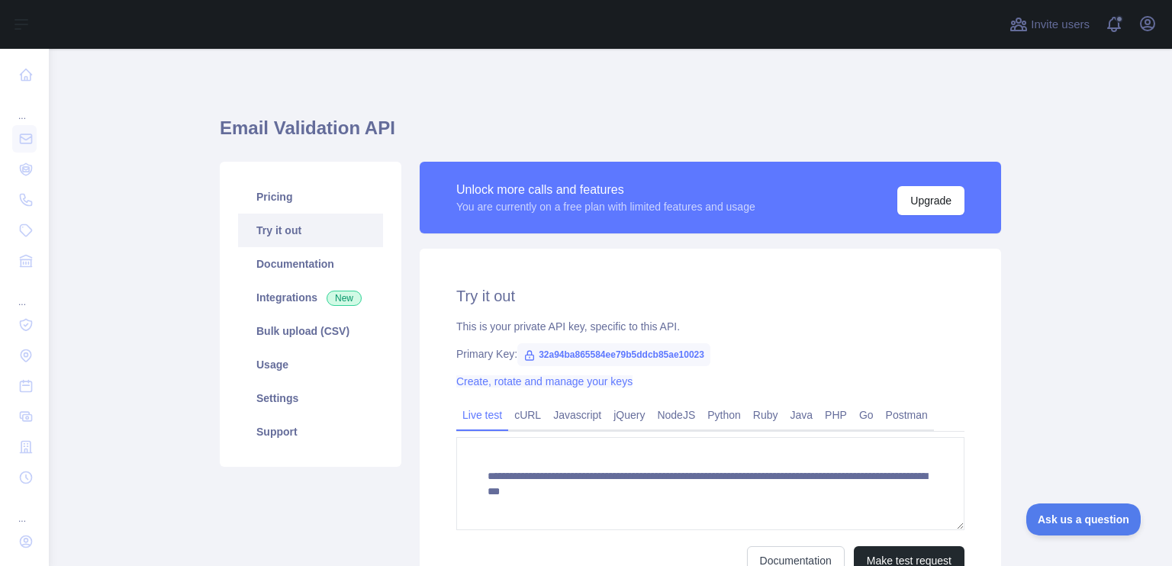
click at [585, 380] on link "Create, rotate and manage your keys" at bounding box center [544, 381] width 176 height 12
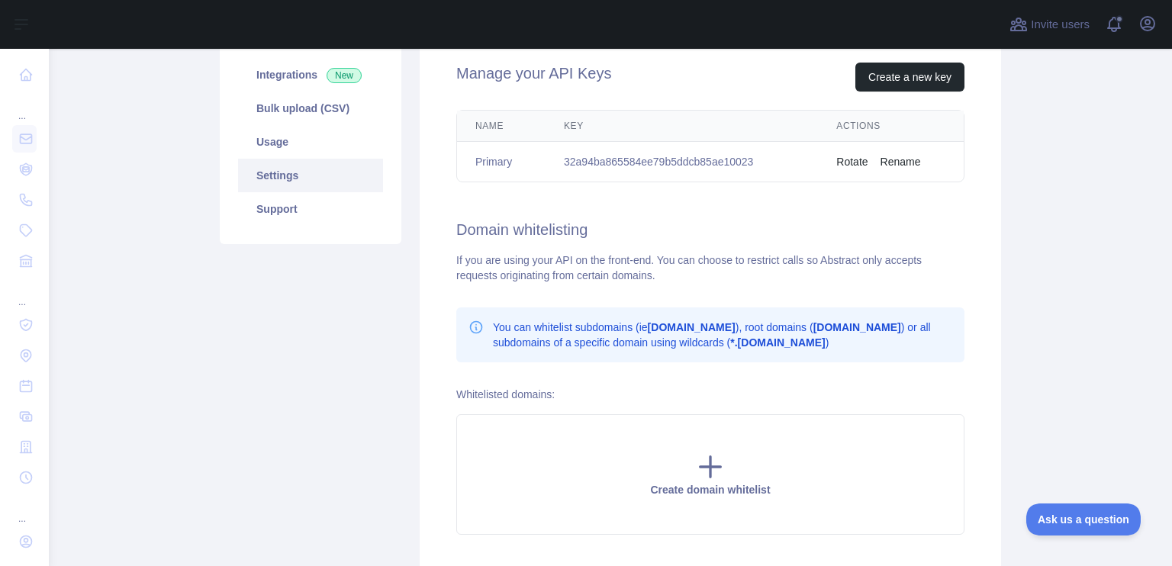
scroll to position [229, 0]
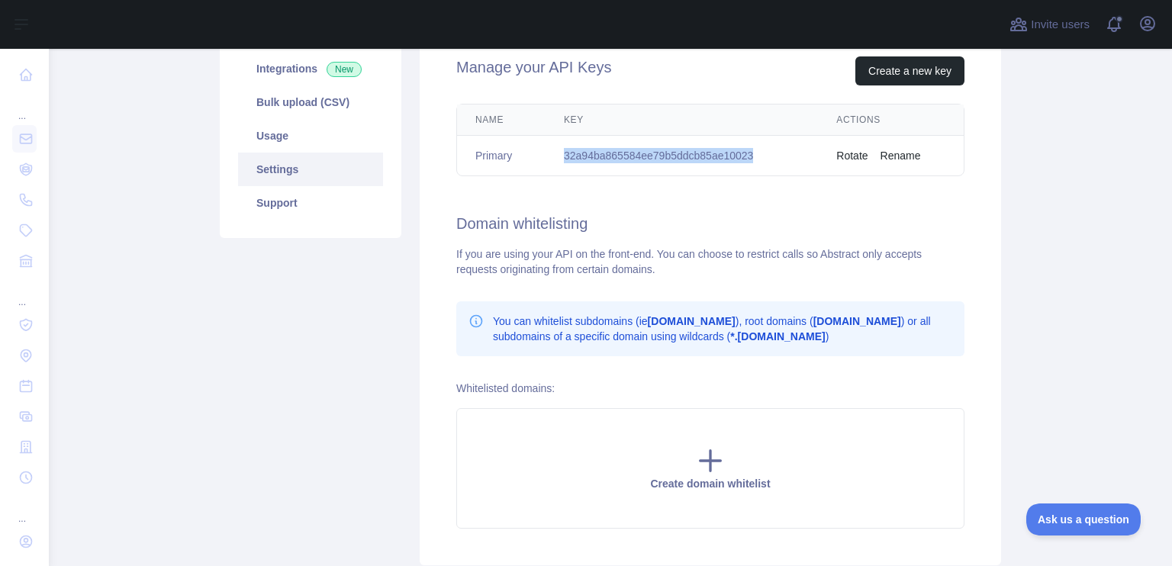
drag, startPoint x: 559, startPoint y: 152, endPoint x: 749, endPoint y: 152, distance: 190.8
click at [749, 152] on td "32a94ba865584ee79b5ddcb85ae10023" at bounding box center [682, 156] width 272 height 40
copy td "32a94ba865584ee79b5ddcb85ae10023"
click at [778, 124] on th "Key" at bounding box center [682, 120] width 272 height 31
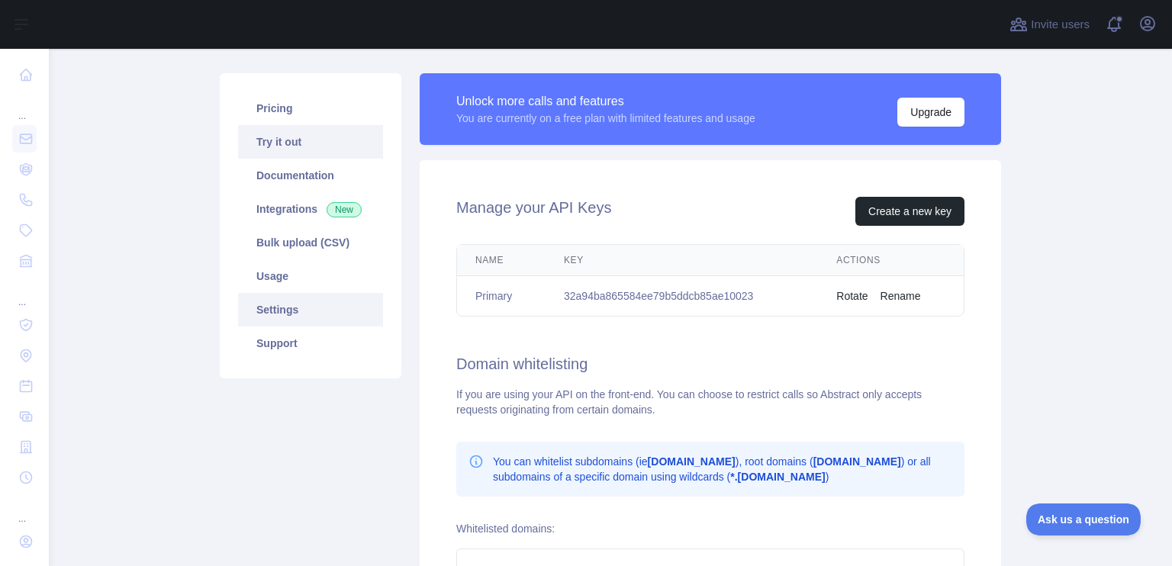
scroll to position [76, 0]
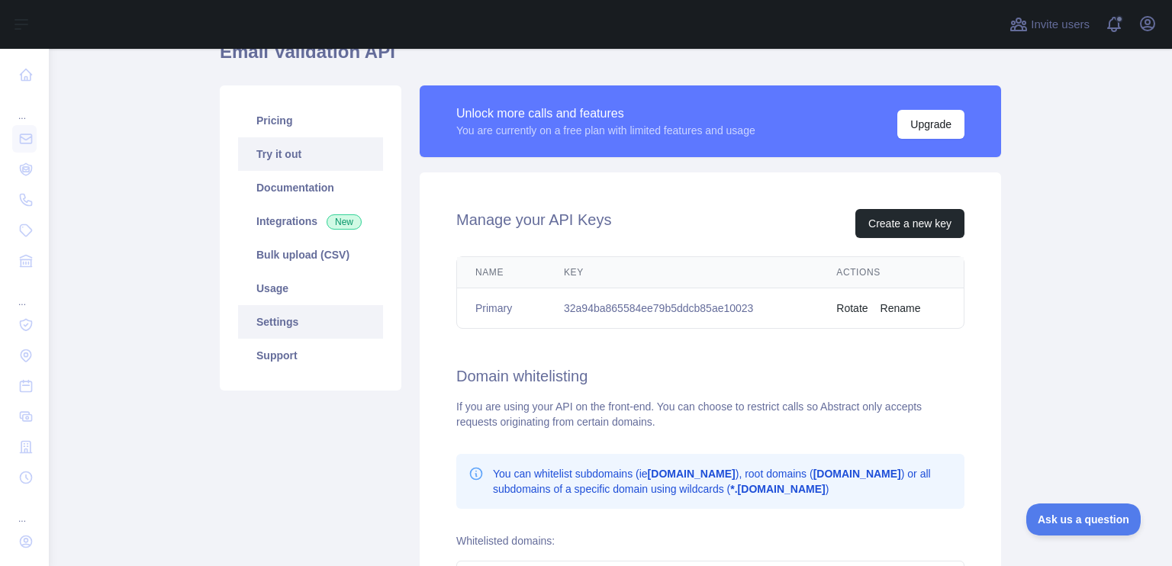
click at [328, 169] on link "Try it out" at bounding box center [310, 154] width 145 height 34
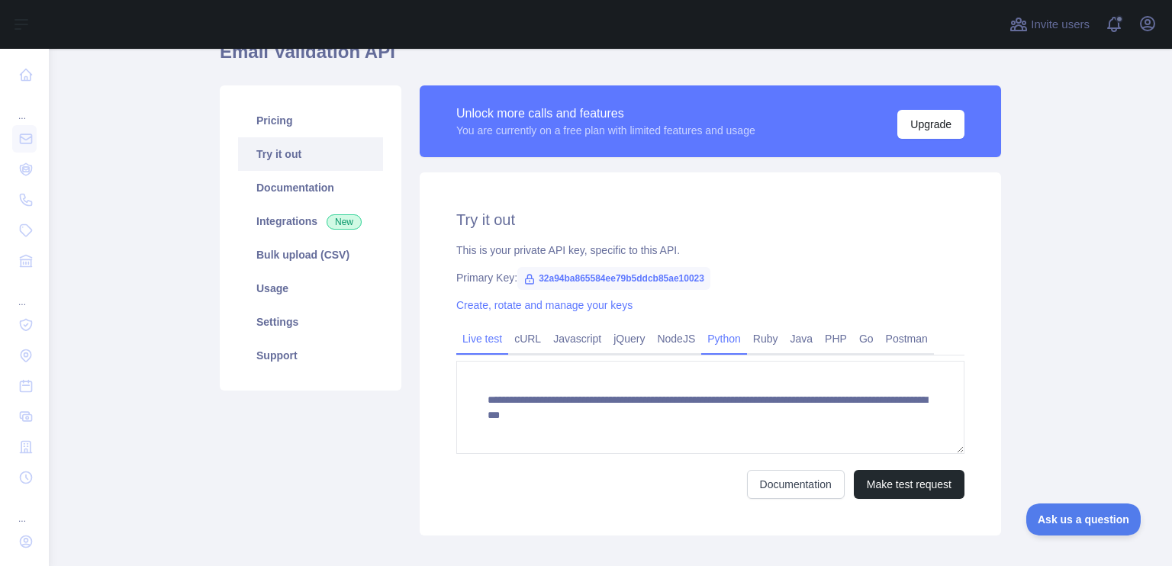
click at [711, 347] on link "Python" at bounding box center [724, 339] width 46 height 24
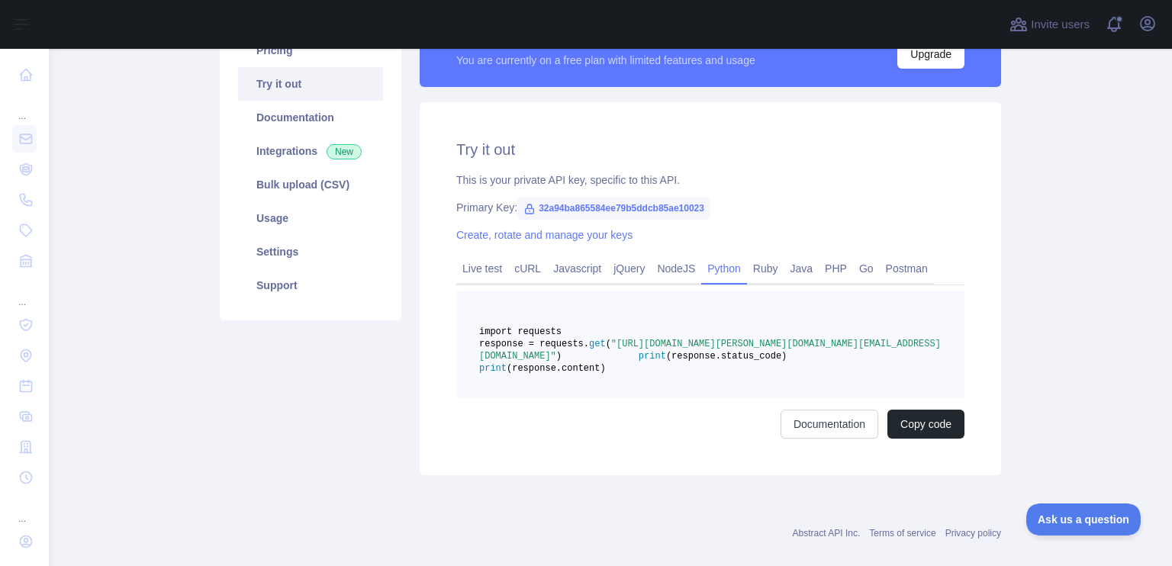
scroll to position [153, 0]
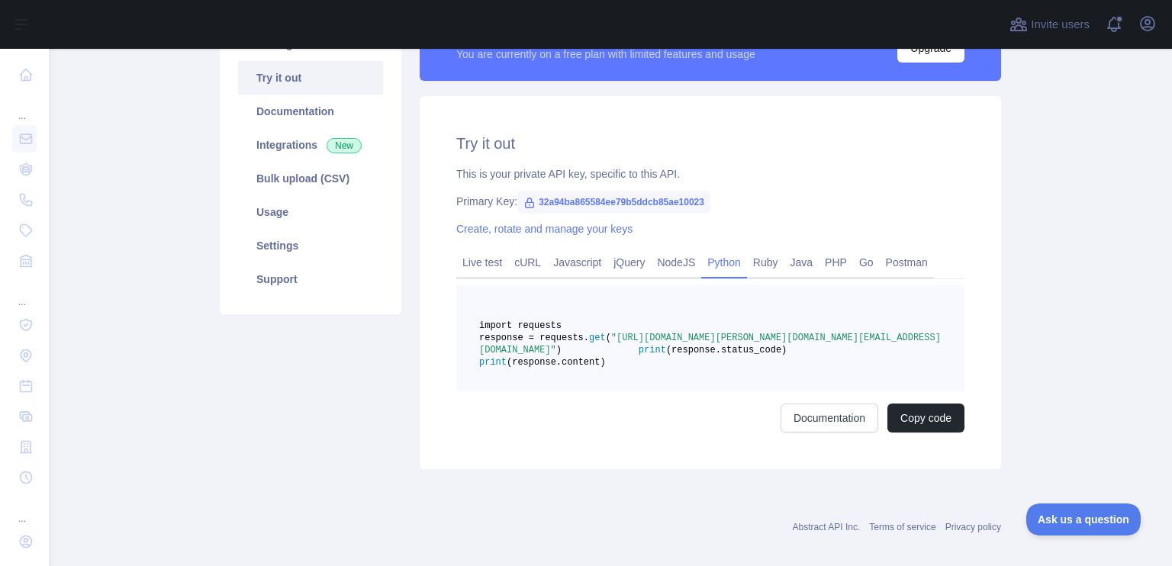
drag, startPoint x: 671, startPoint y: 350, endPoint x: 845, endPoint y: 360, distance: 174.3
click at [845, 356] on span ""https://emailvalidation.abstractapi.com/v1/?api_key=32a94ba865584ee79b5ddcb85a…" at bounding box center [710, 344] width 462 height 23
copy span "https://emailvalidation.abstractapi.com/v1/?api_key=32a94ba865584ee79b5ddcb85ae…"
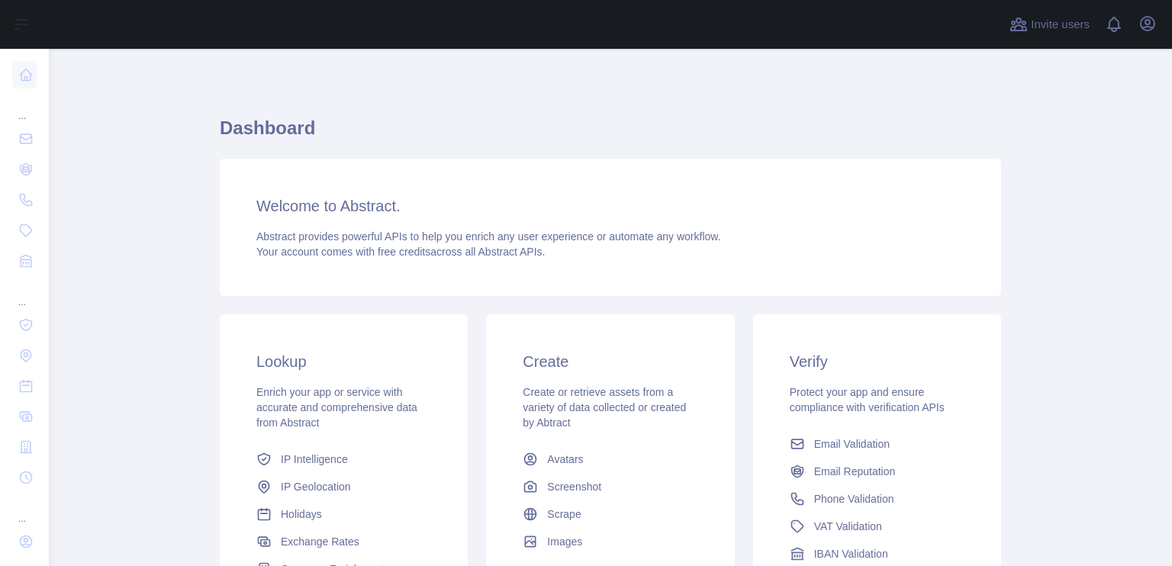
click at [1142, 27] on icon "button" at bounding box center [1148, 24] width 14 height 14
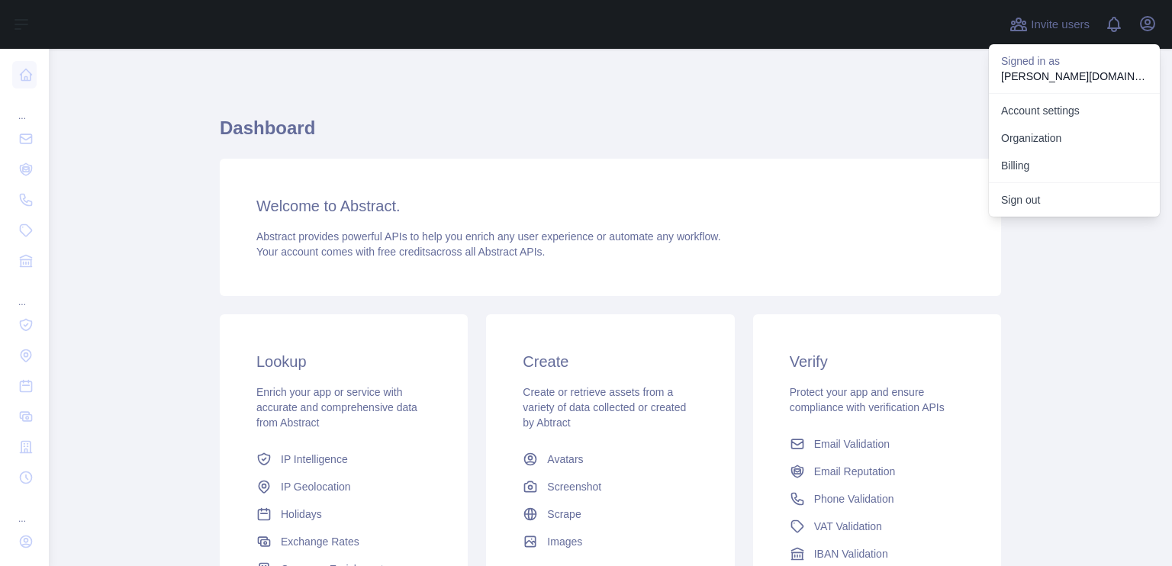
click at [894, 134] on h1 "Dashboard" at bounding box center [611, 134] width 782 height 37
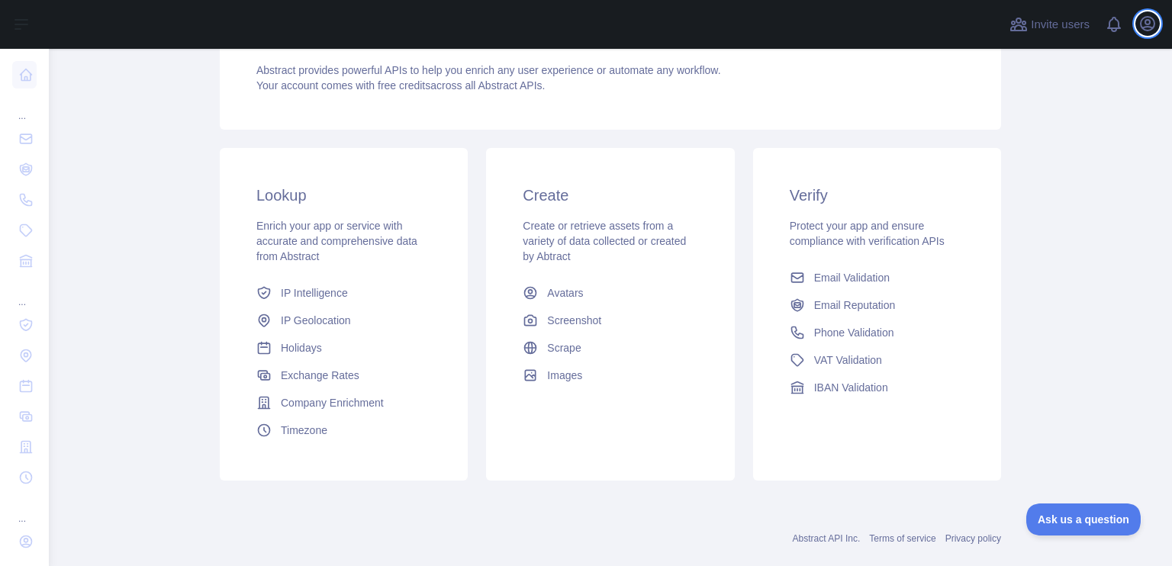
scroll to position [193, 0]
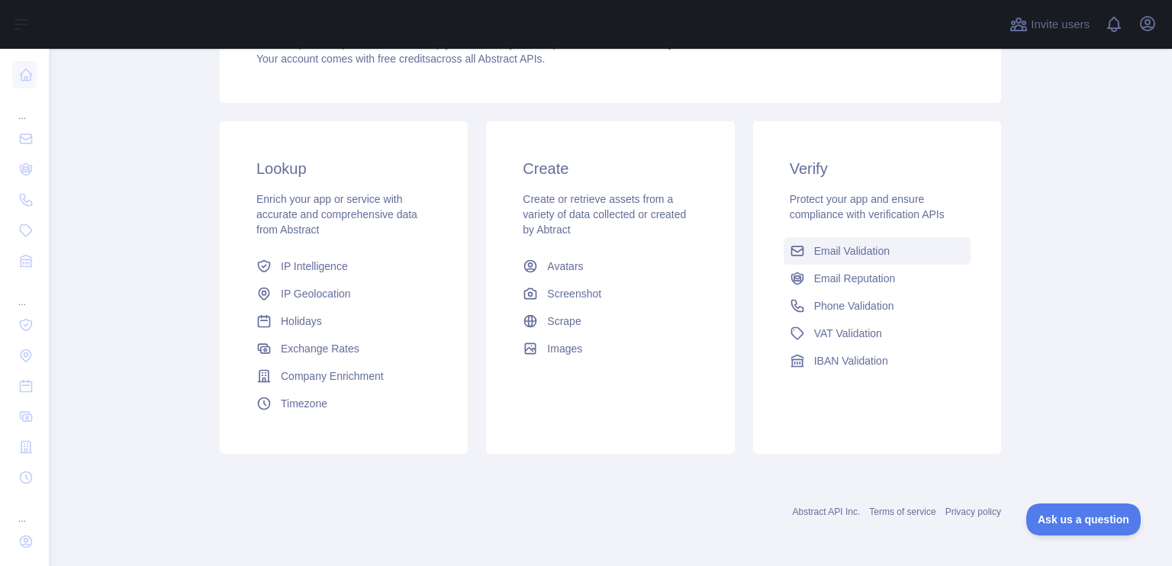
click at [839, 252] on span "Email Validation" at bounding box center [852, 250] width 76 height 15
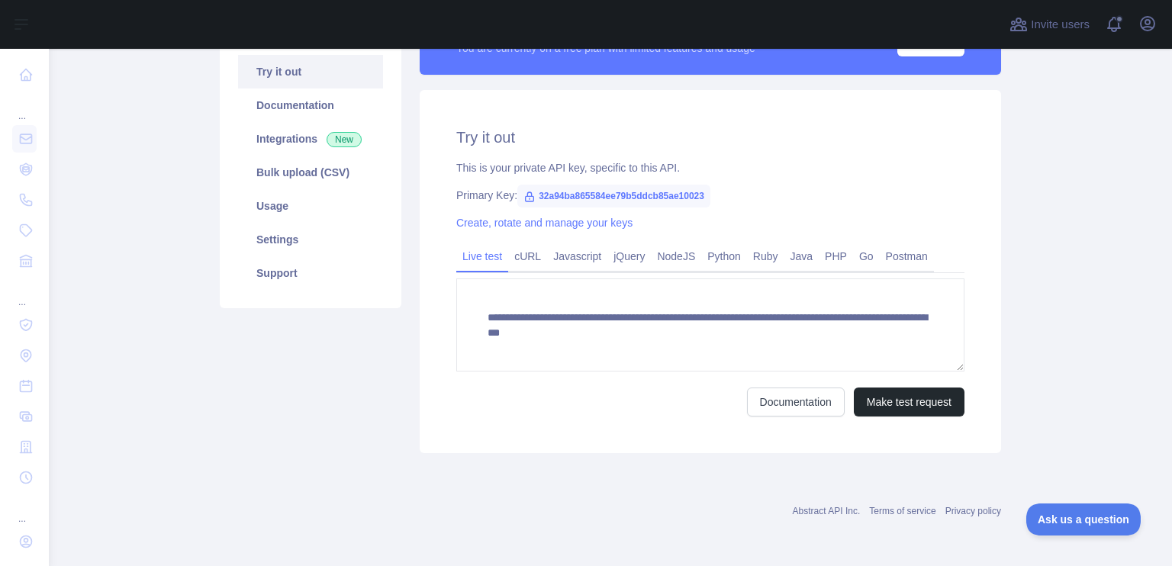
scroll to position [157, 0]
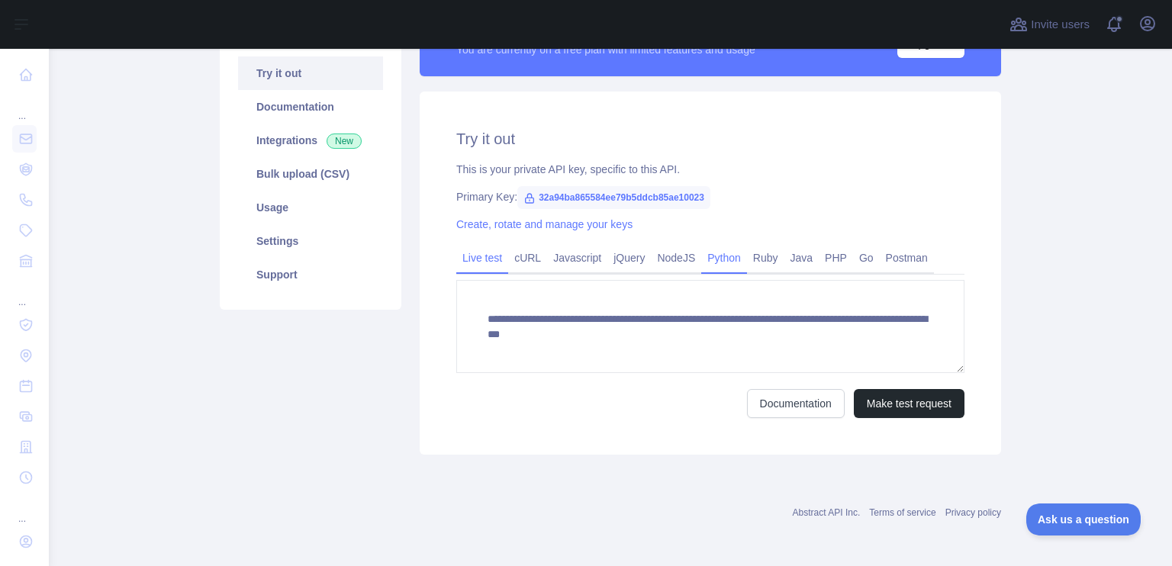
click at [727, 261] on link "Python" at bounding box center [724, 258] width 46 height 24
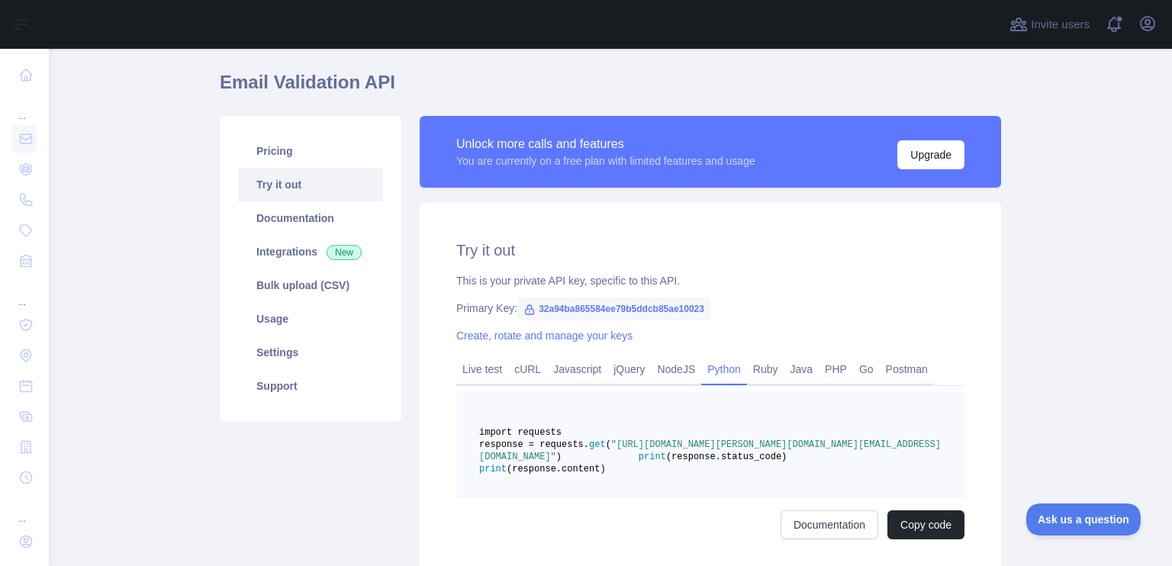
scroll to position [47, 0]
